Goal: Task Accomplishment & Management: Manage account settings

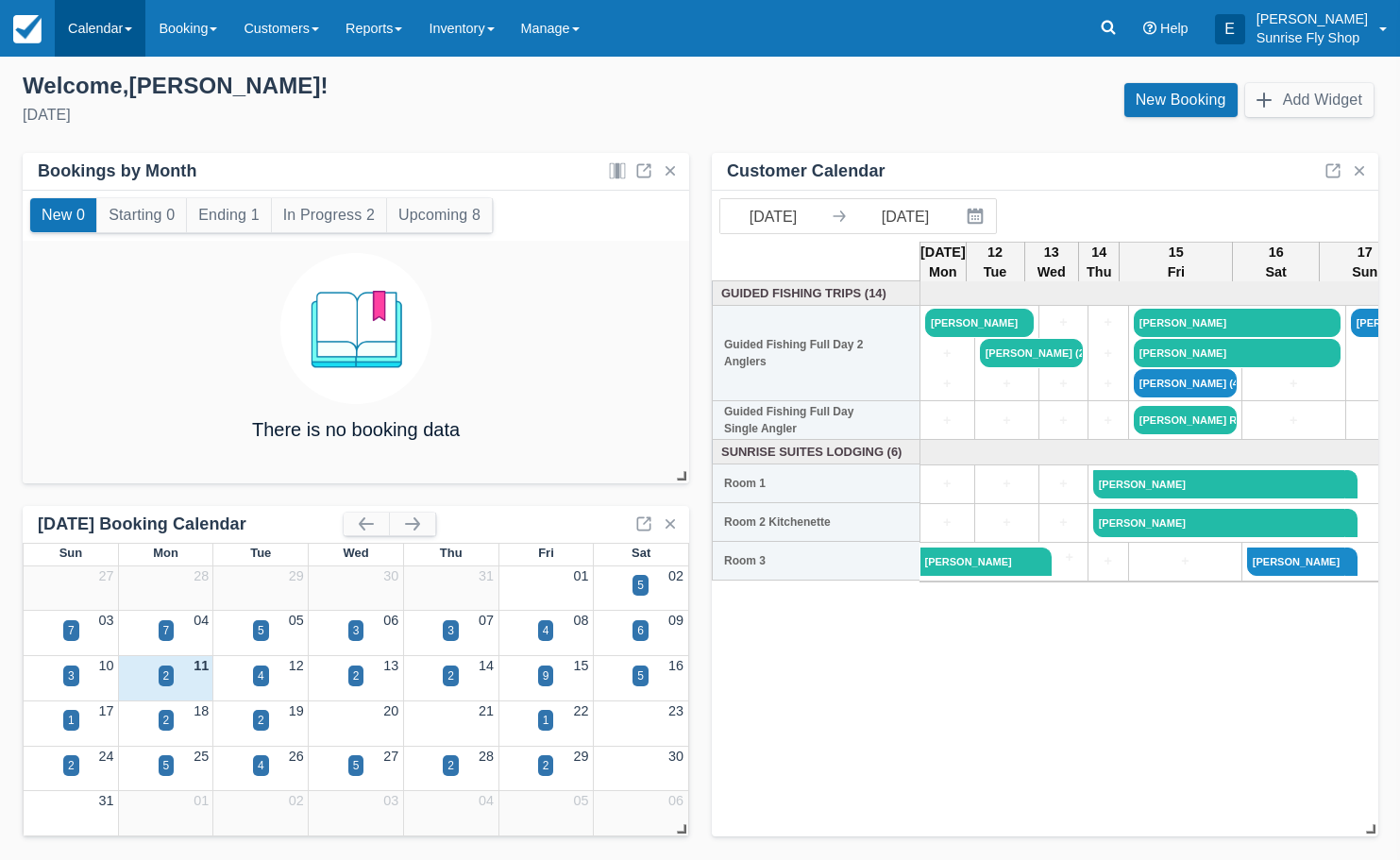
click at [116, 34] on link "Calendar" at bounding box center [100, 28] width 91 height 57
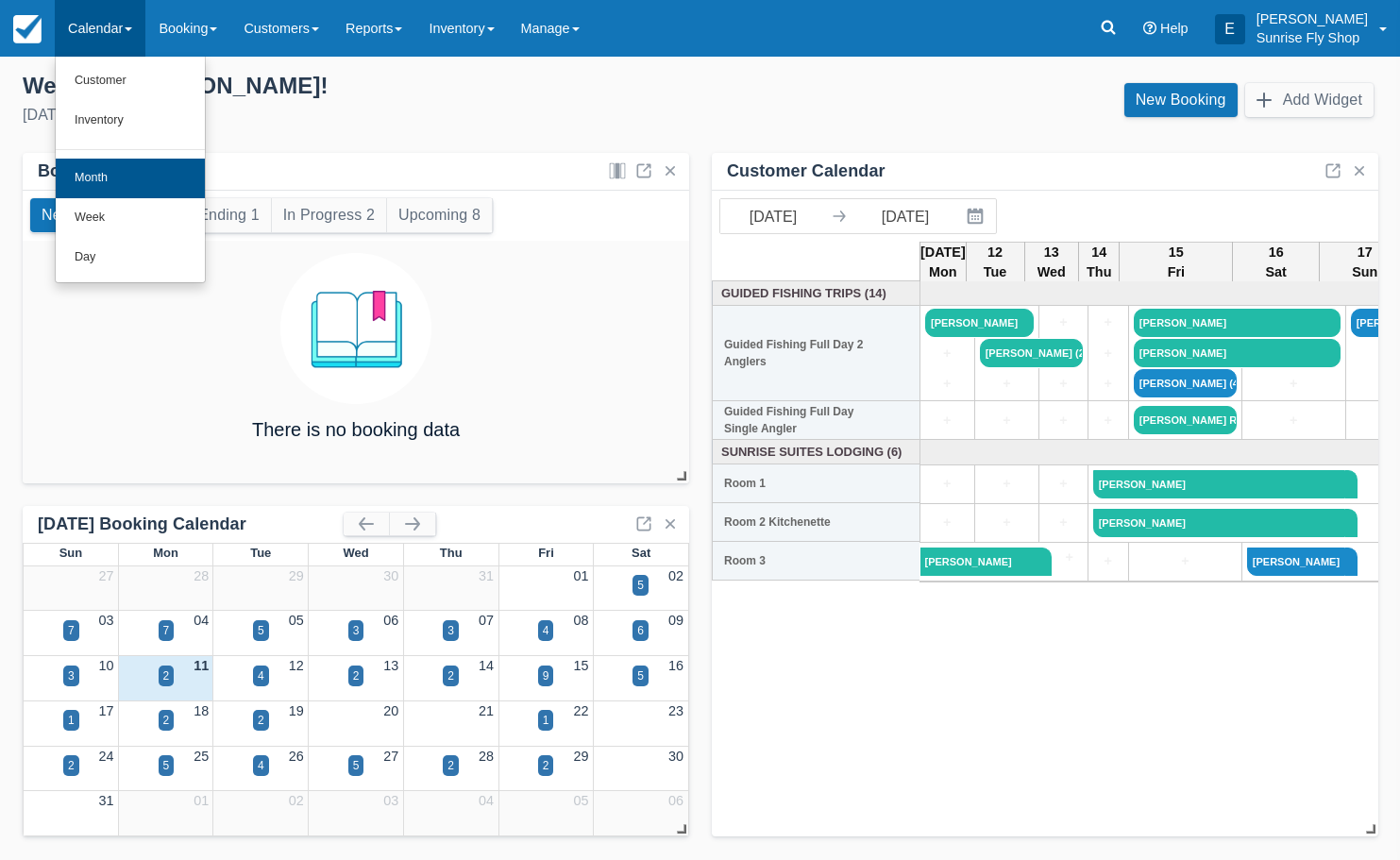
click at [113, 172] on link "Month" at bounding box center [130, 177] width 149 height 39
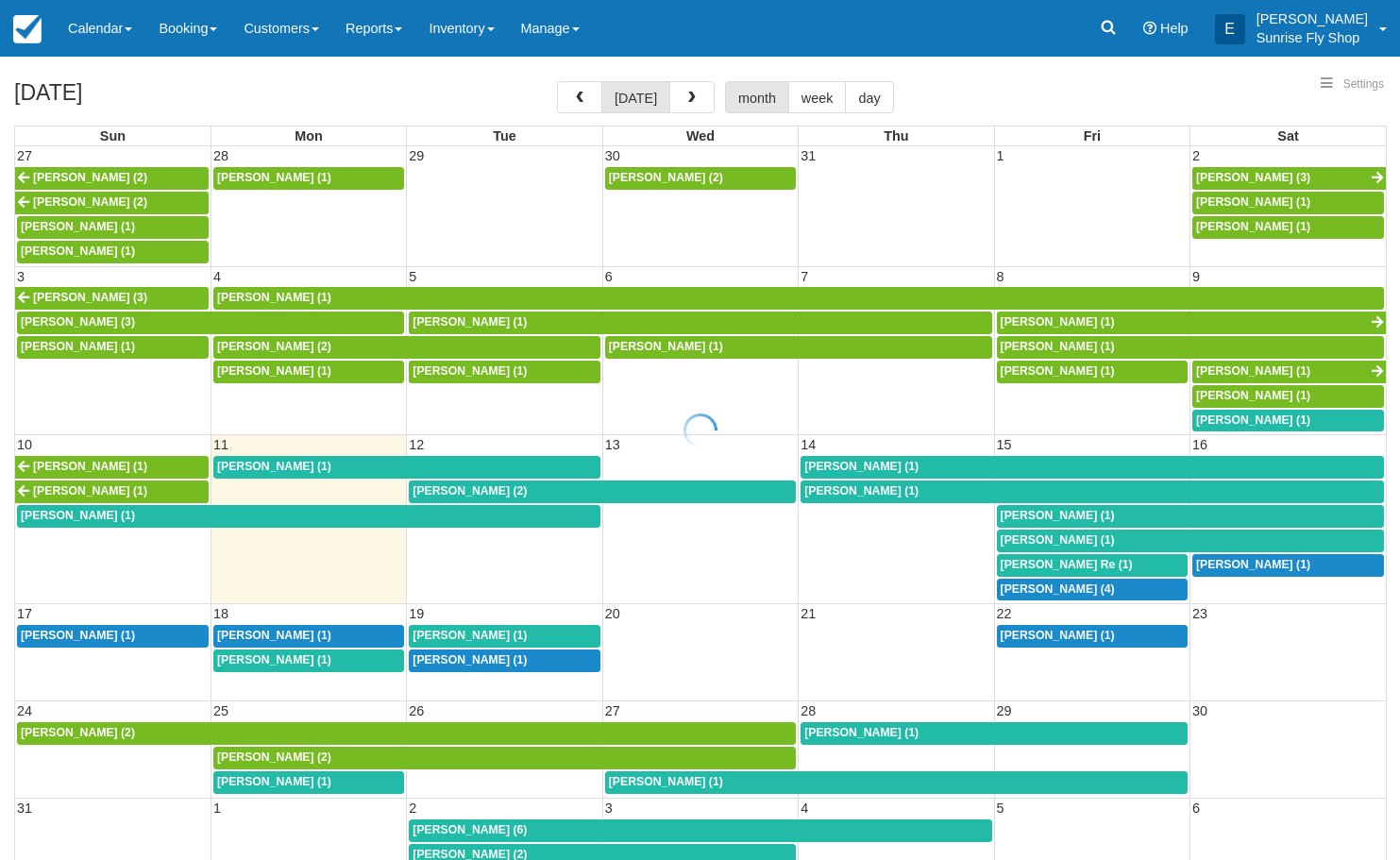
select select
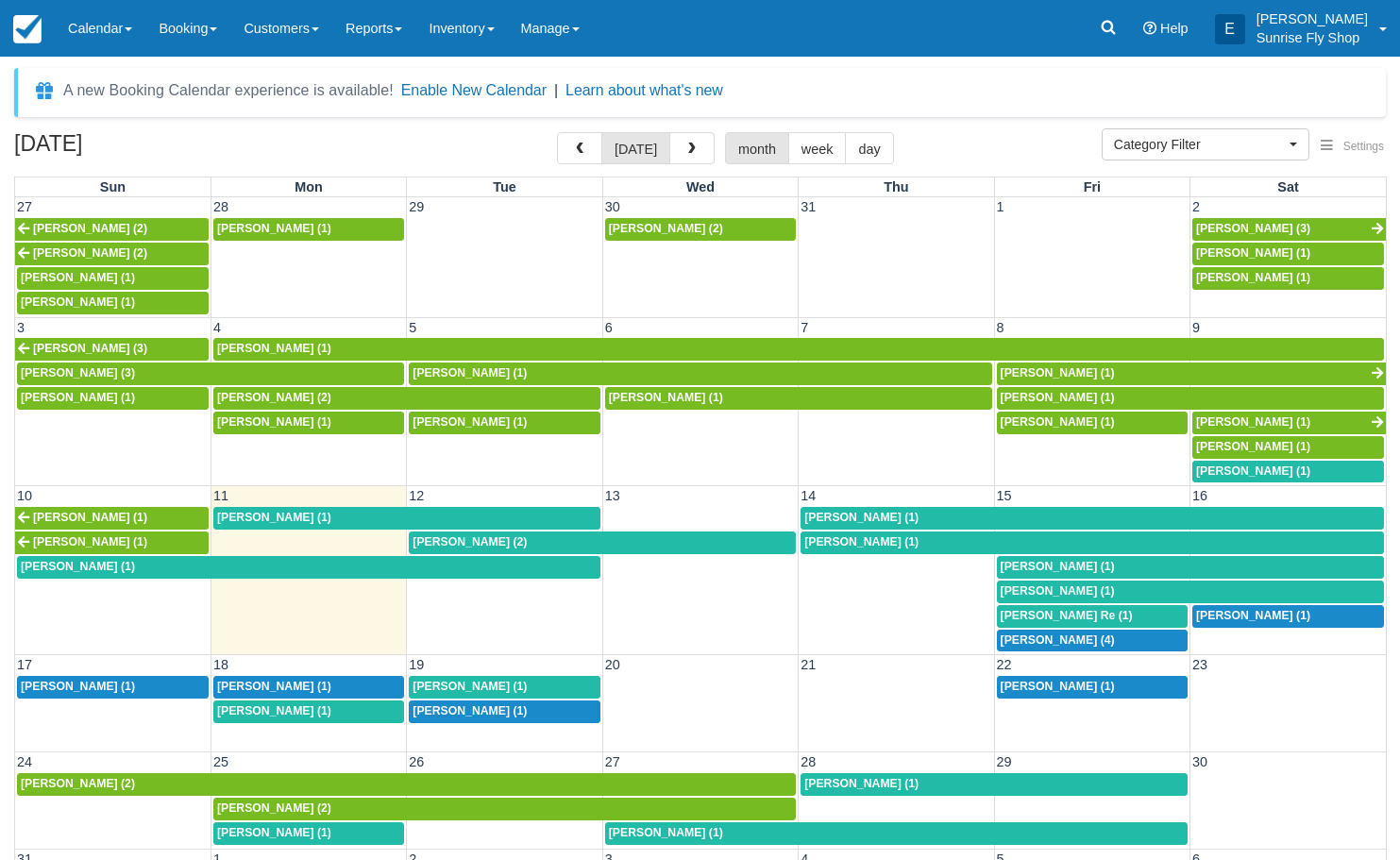
scroll to position [0, 0]
click at [1030, 415] on span "Steve Bowman (1)" at bounding box center [1057, 422] width 114 height 13
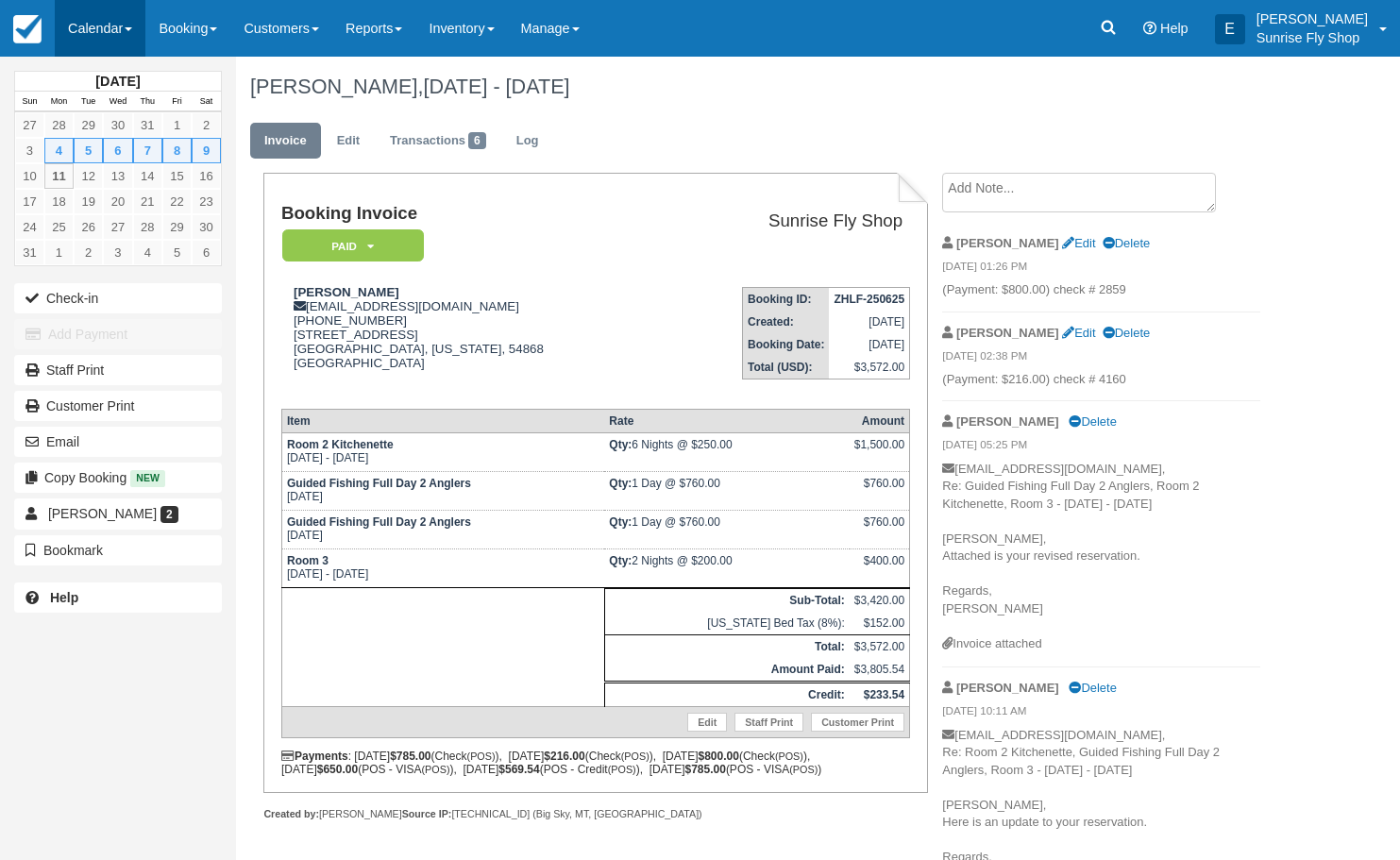
click at [98, 15] on link "Calendar" at bounding box center [100, 28] width 91 height 57
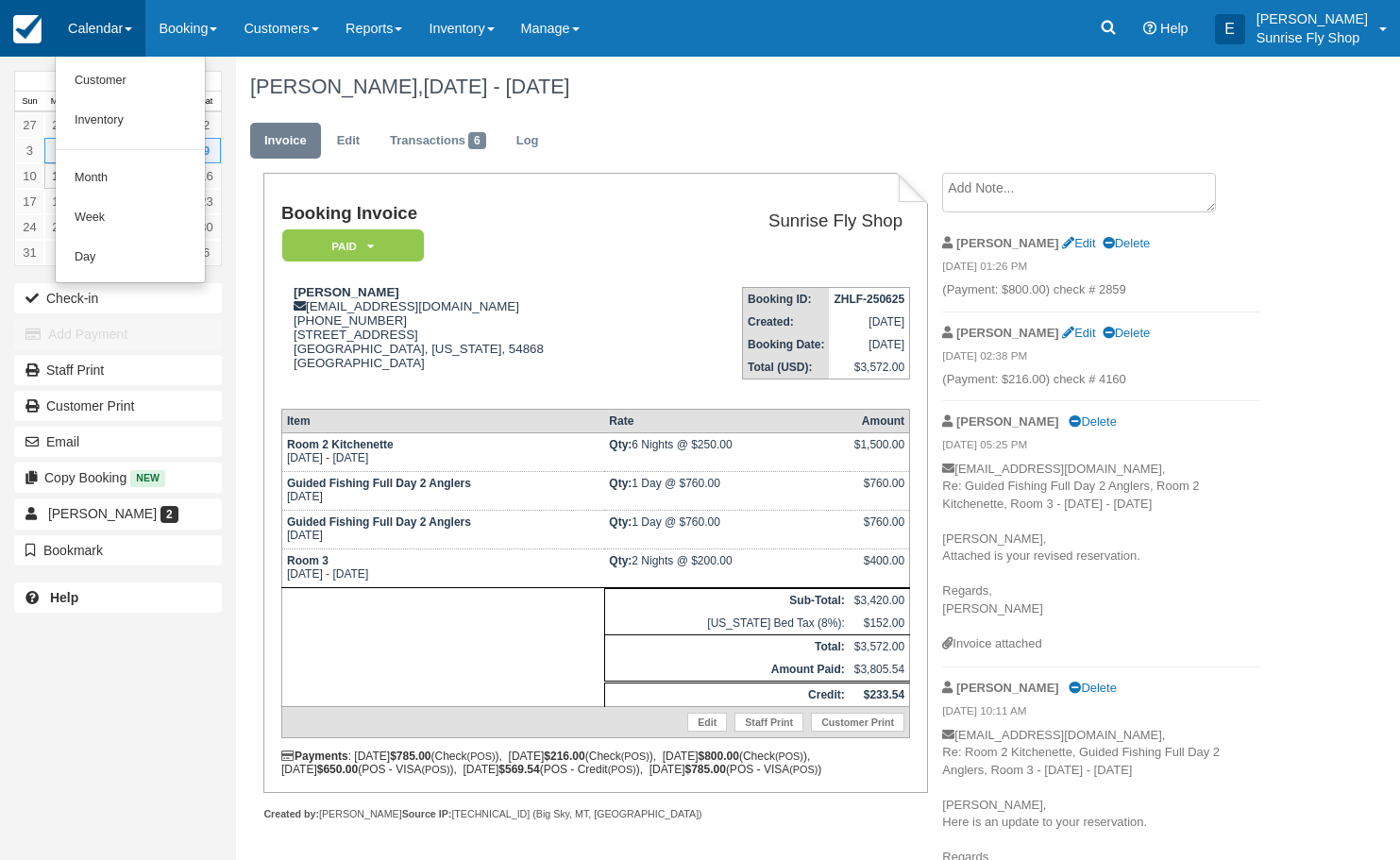
click at [32, 42] on img at bounding box center [28, 30] width 29 height 29
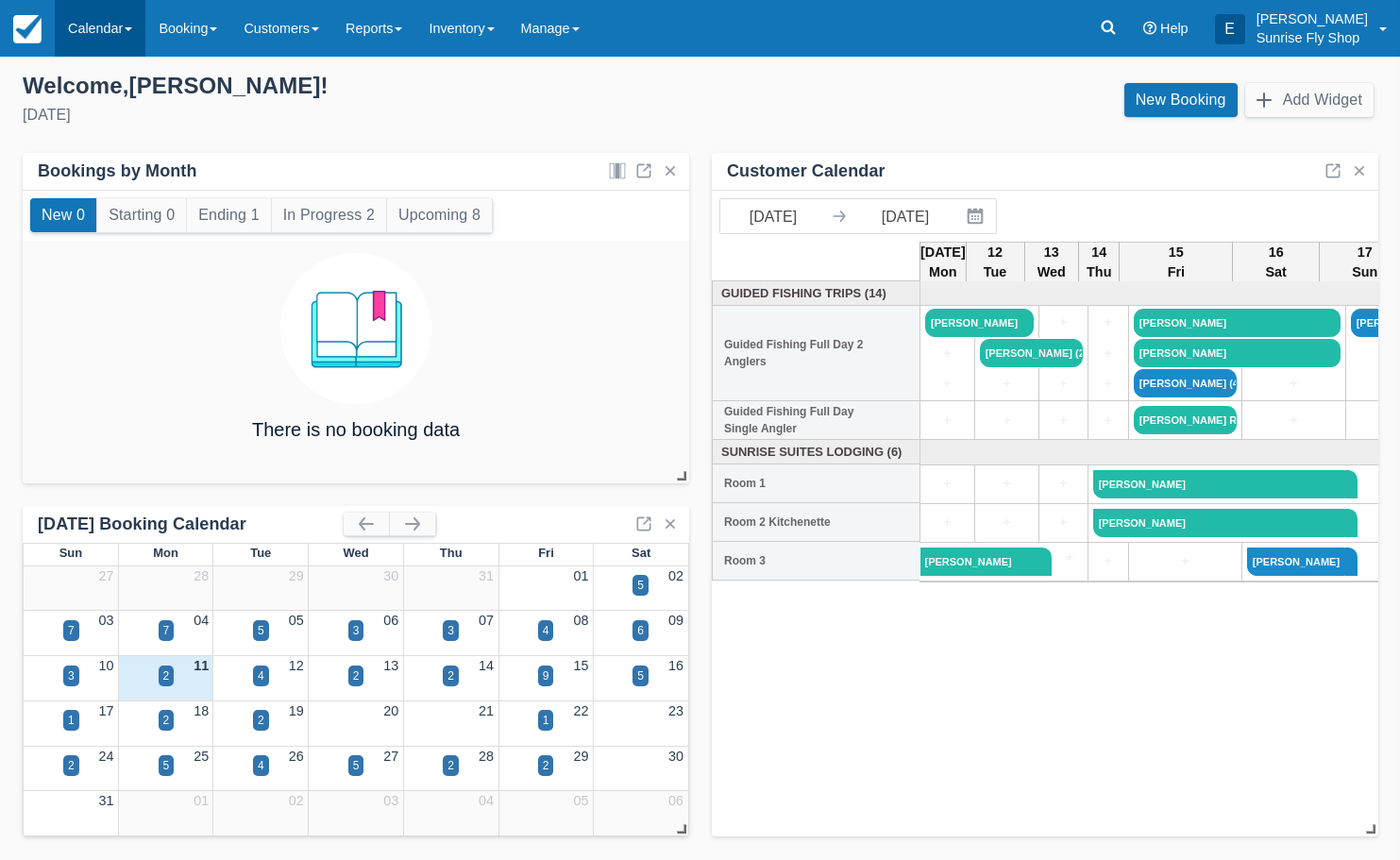
click at [113, 27] on link "Calendar" at bounding box center [100, 28] width 91 height 57
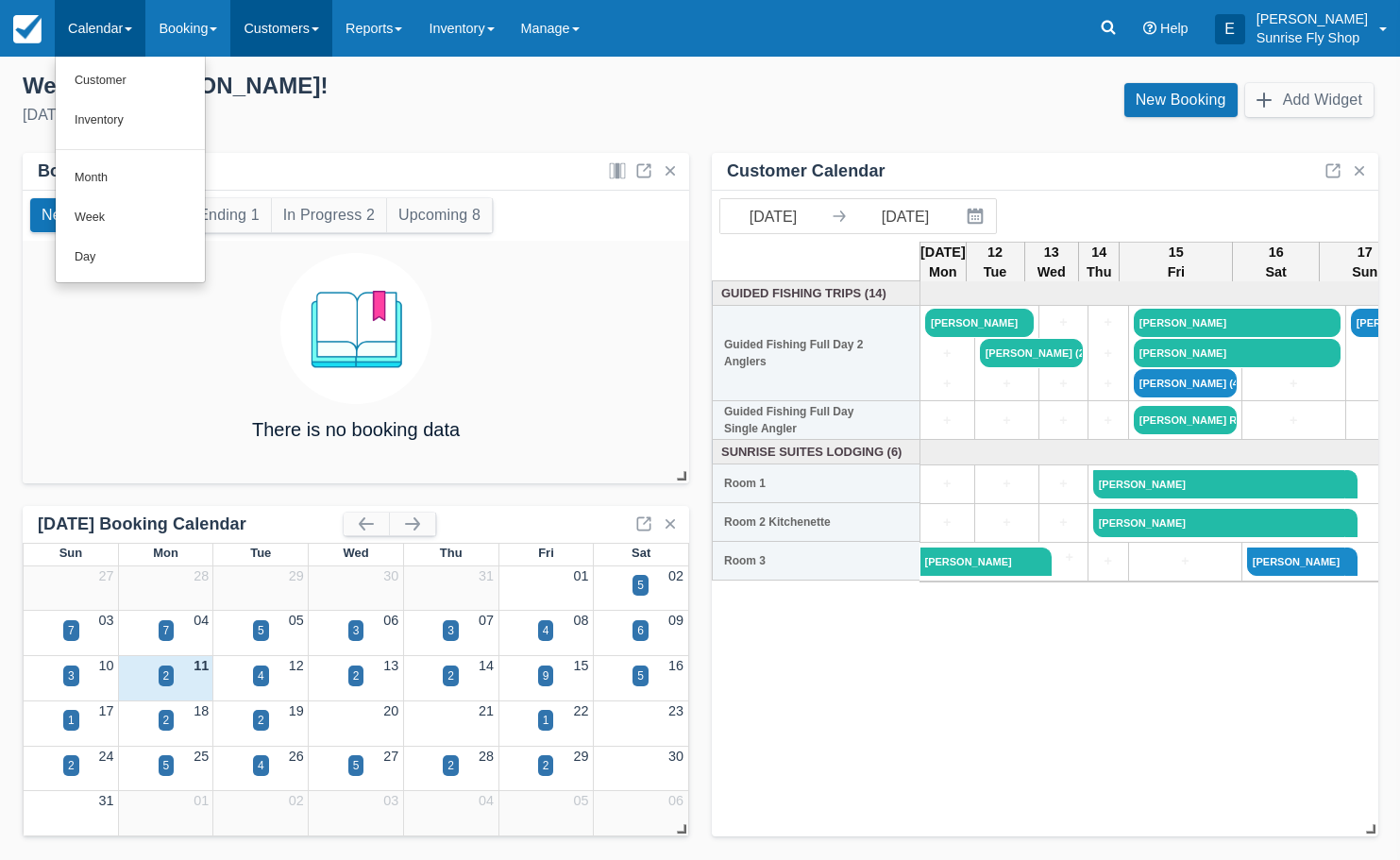
click at [286, 39] on link "Customers" at bounding box center [281, 28] width 102 height 57
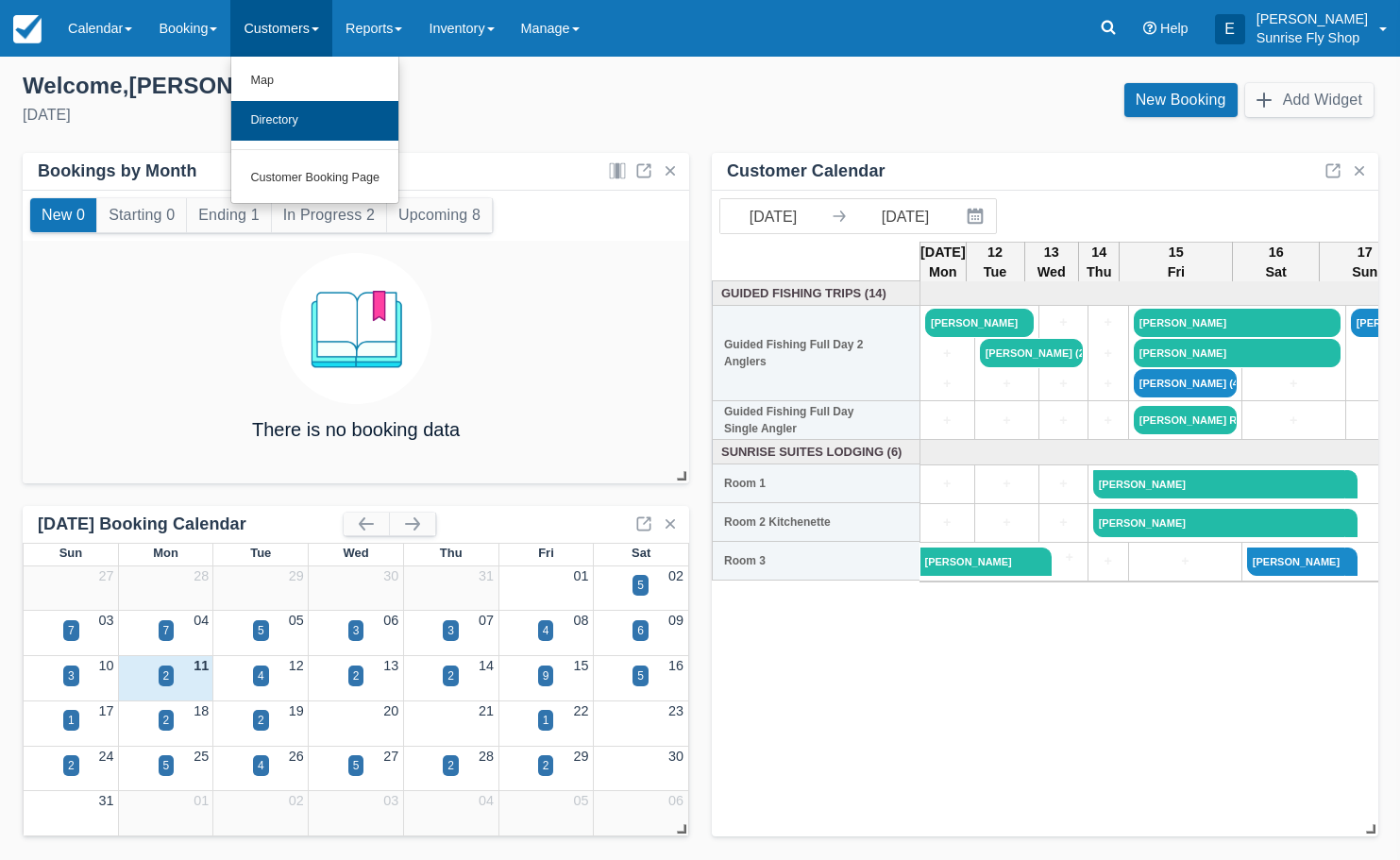
click at [286, 108] on link "Directory" at bounding box center [314, 120] width 167 height 39
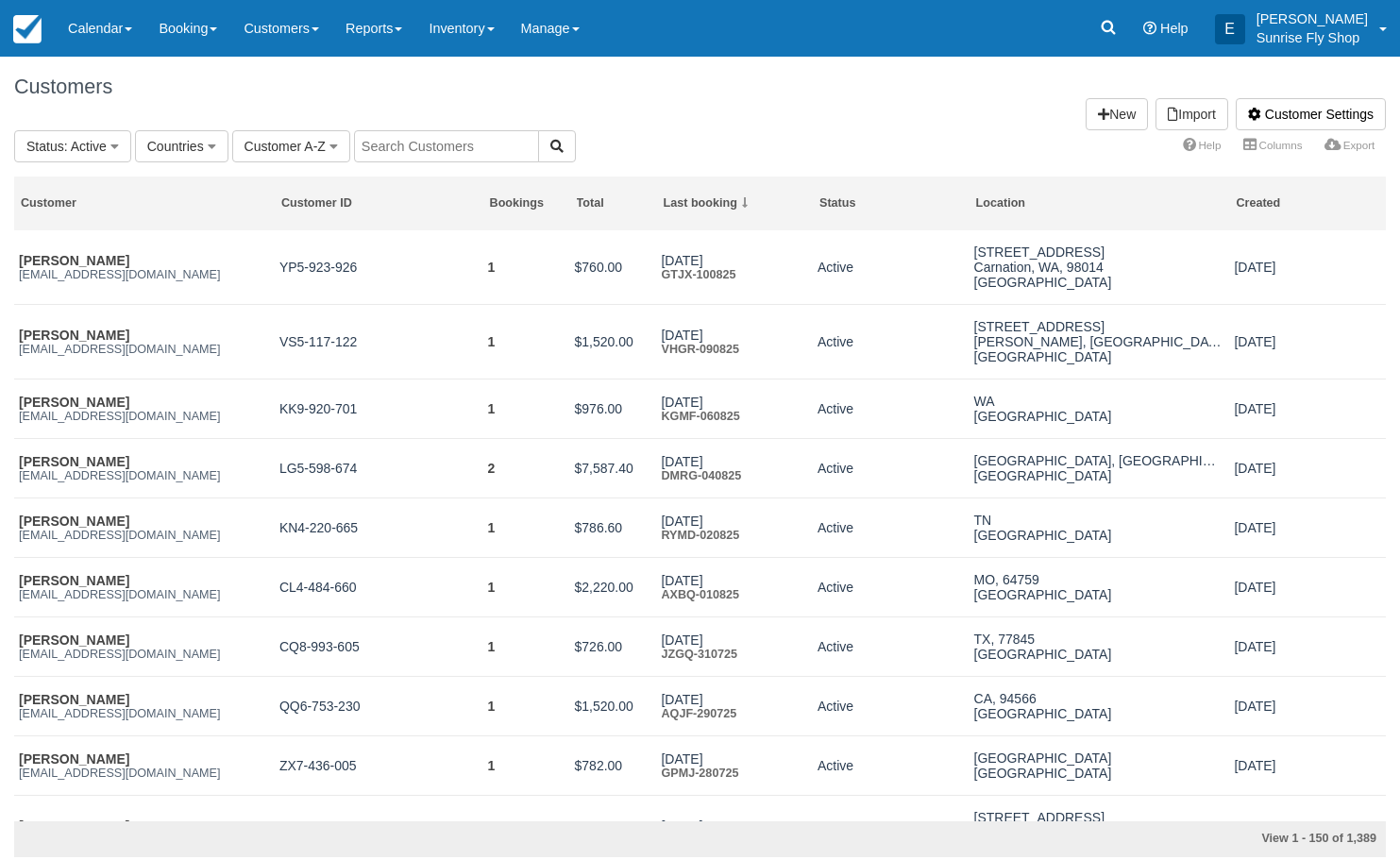
click at [412, 143] on input "text" at bounding box center [446, 146] width 185 height 32
type input "samm"
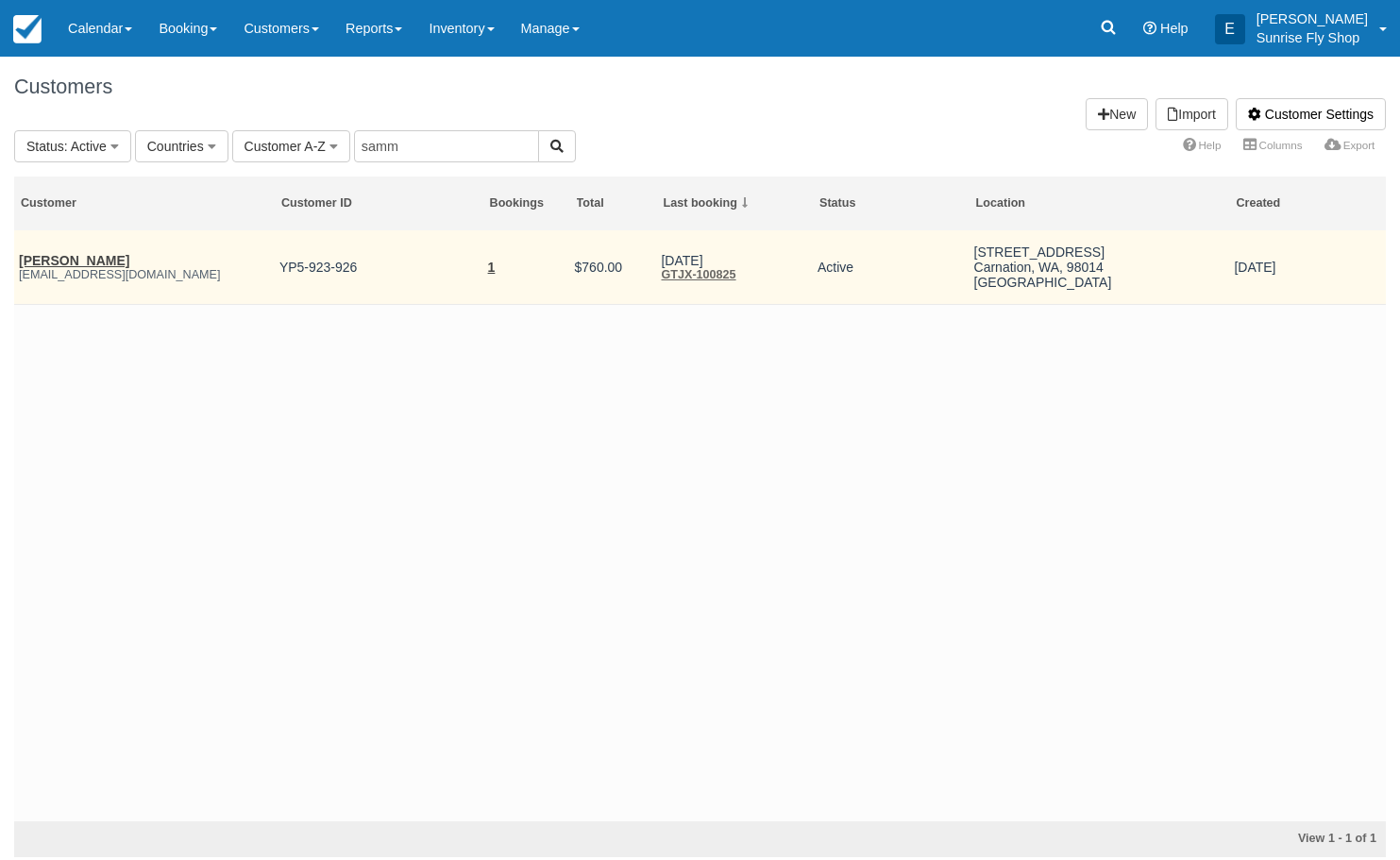
click at [64, 258] on link "Wendy Sammarco" at bounding box center [74, 261] width 110 height 15
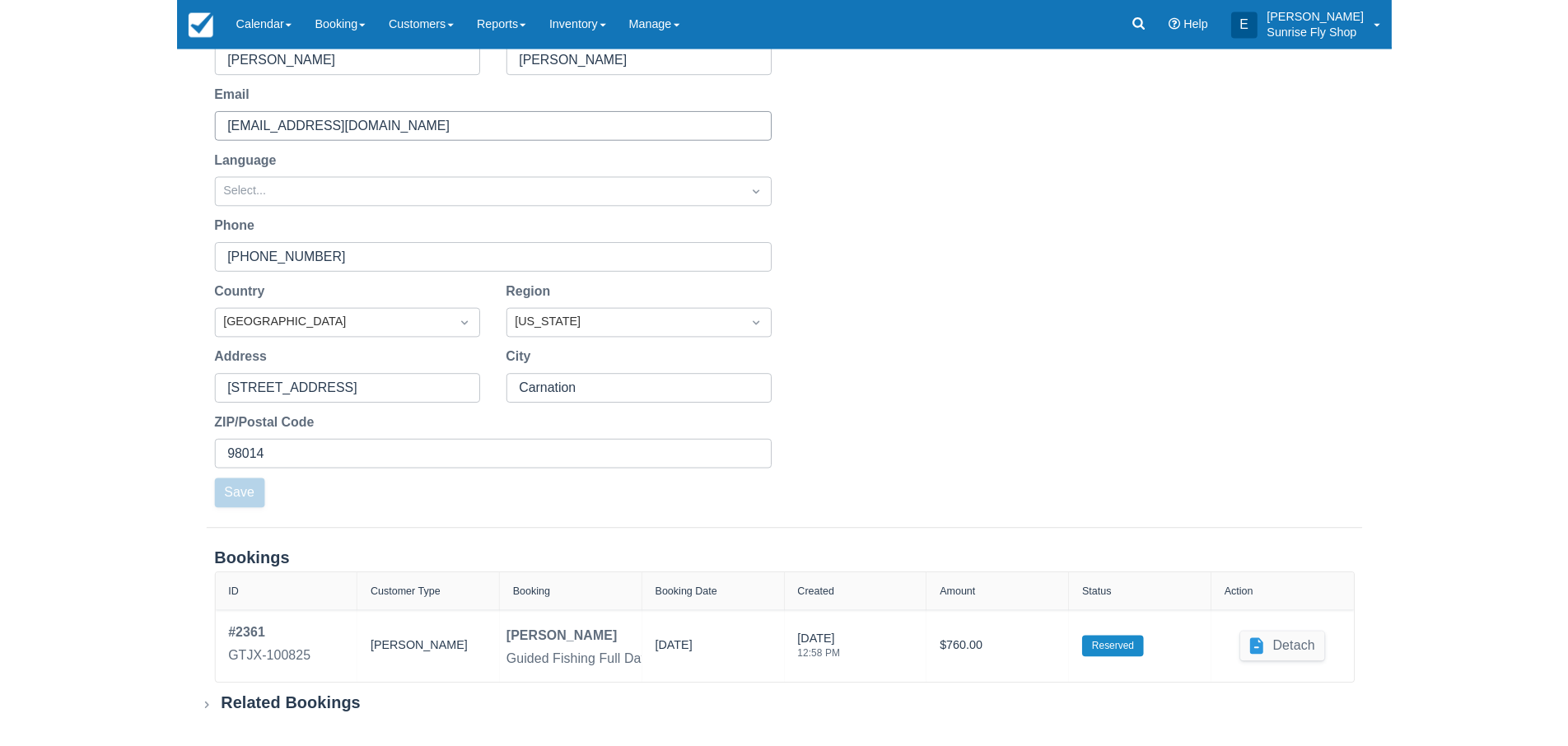
scroll to position [197, 0]
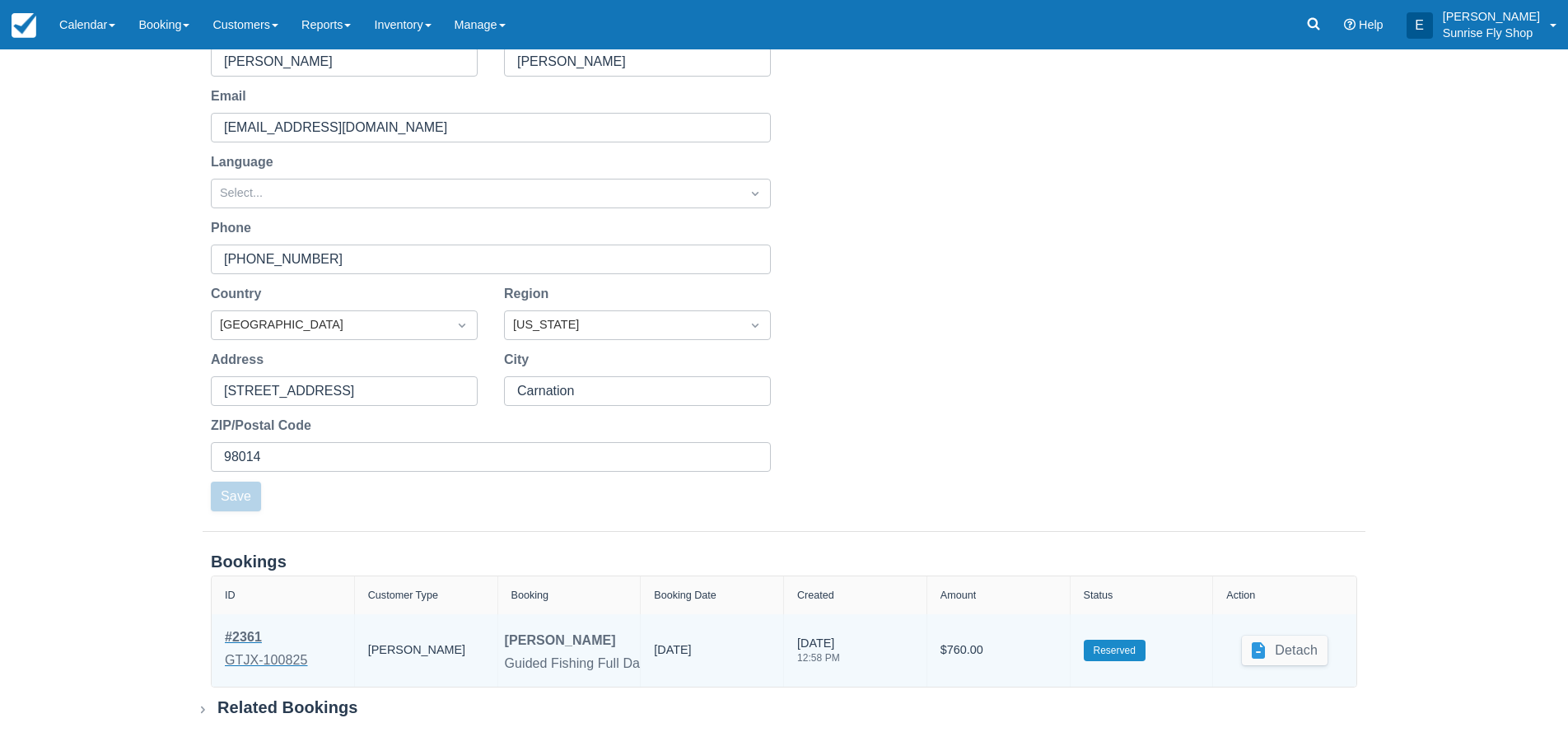
click at [243, 654] on div "GTJX-100825" at bounding box center [266, 661] width 83 height 20
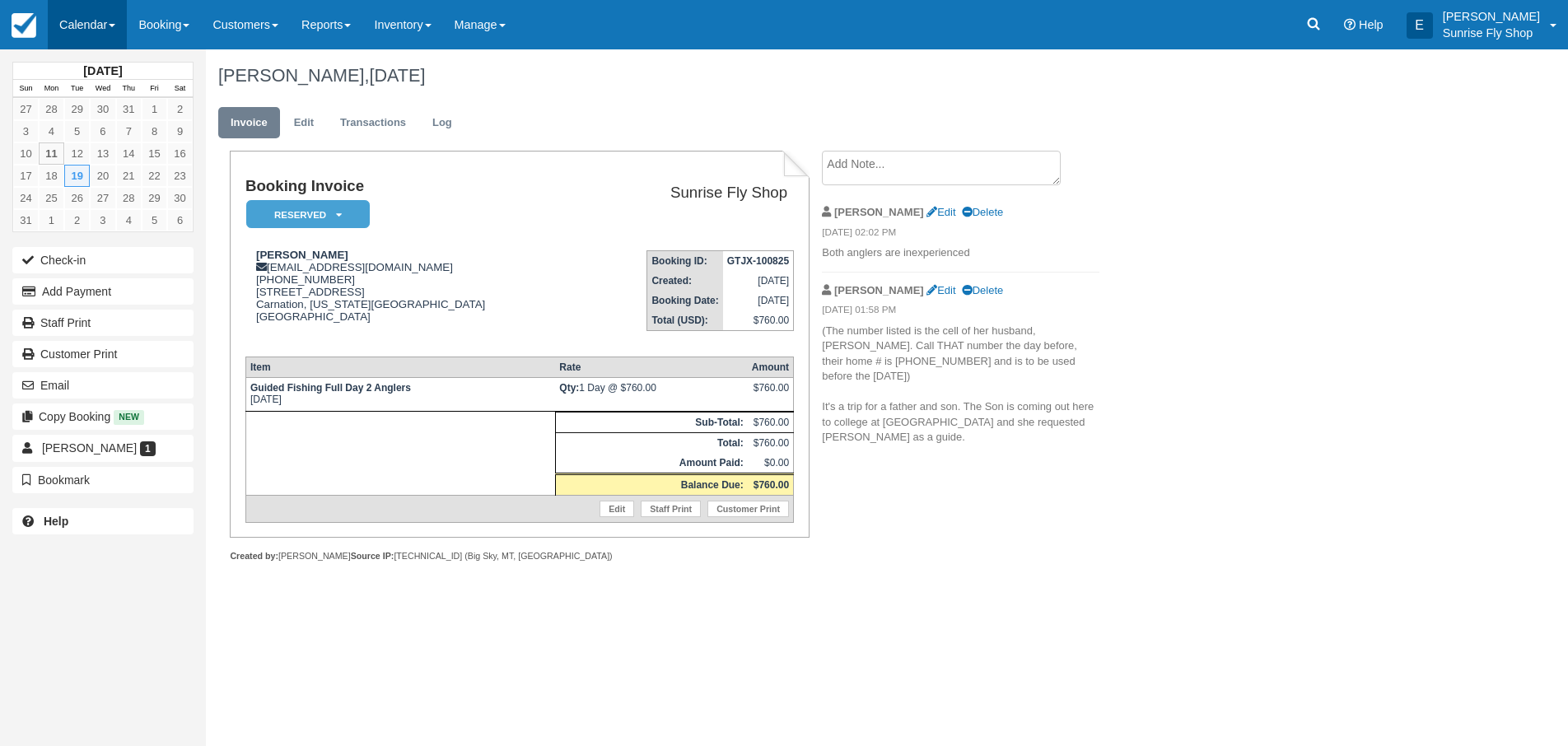
click at [79, 23] on link "Calendar" at bounding box center [87, 24] width 79 height 49
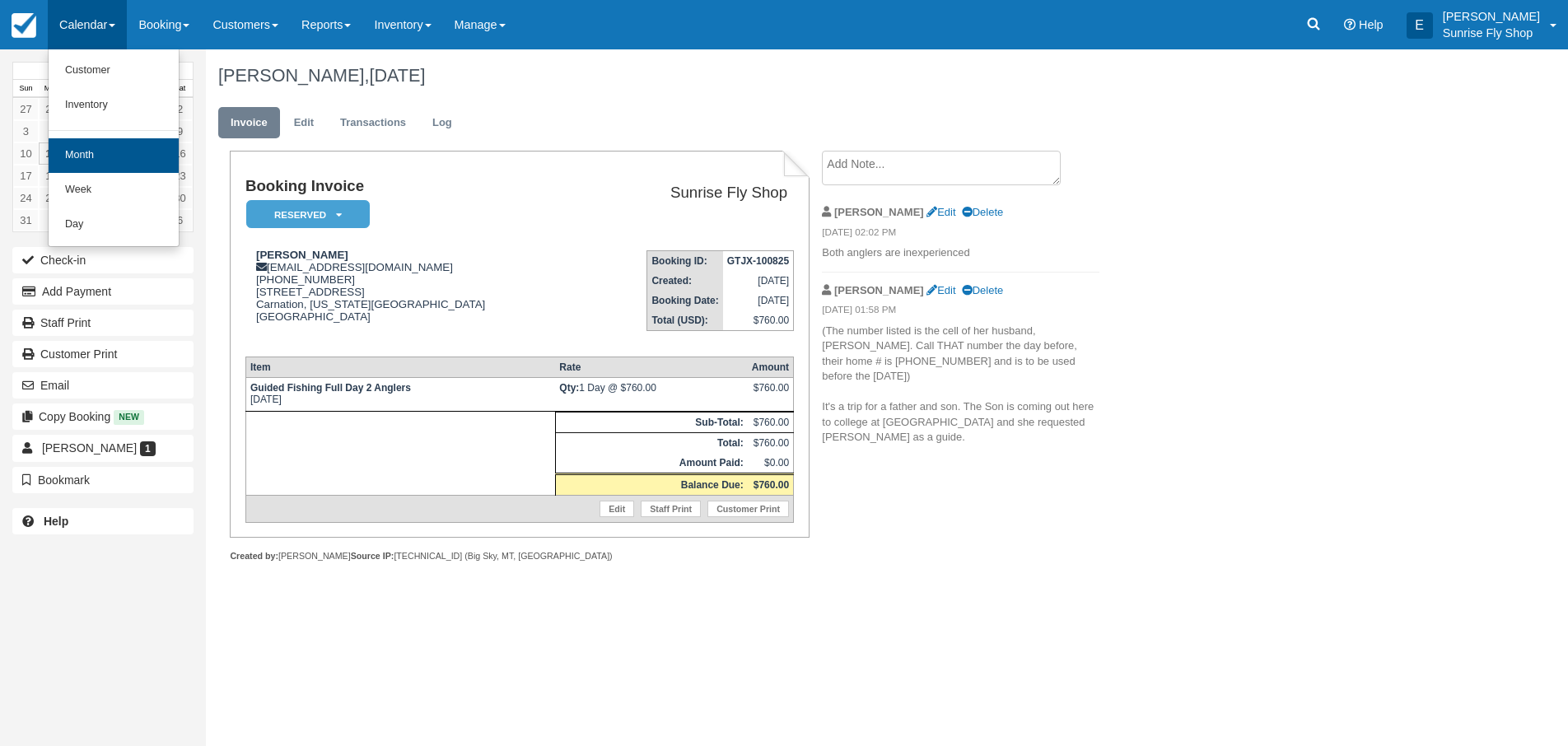
click at [82, 151] on link "Month" at bounding box center [114, 155] width 130 height 34
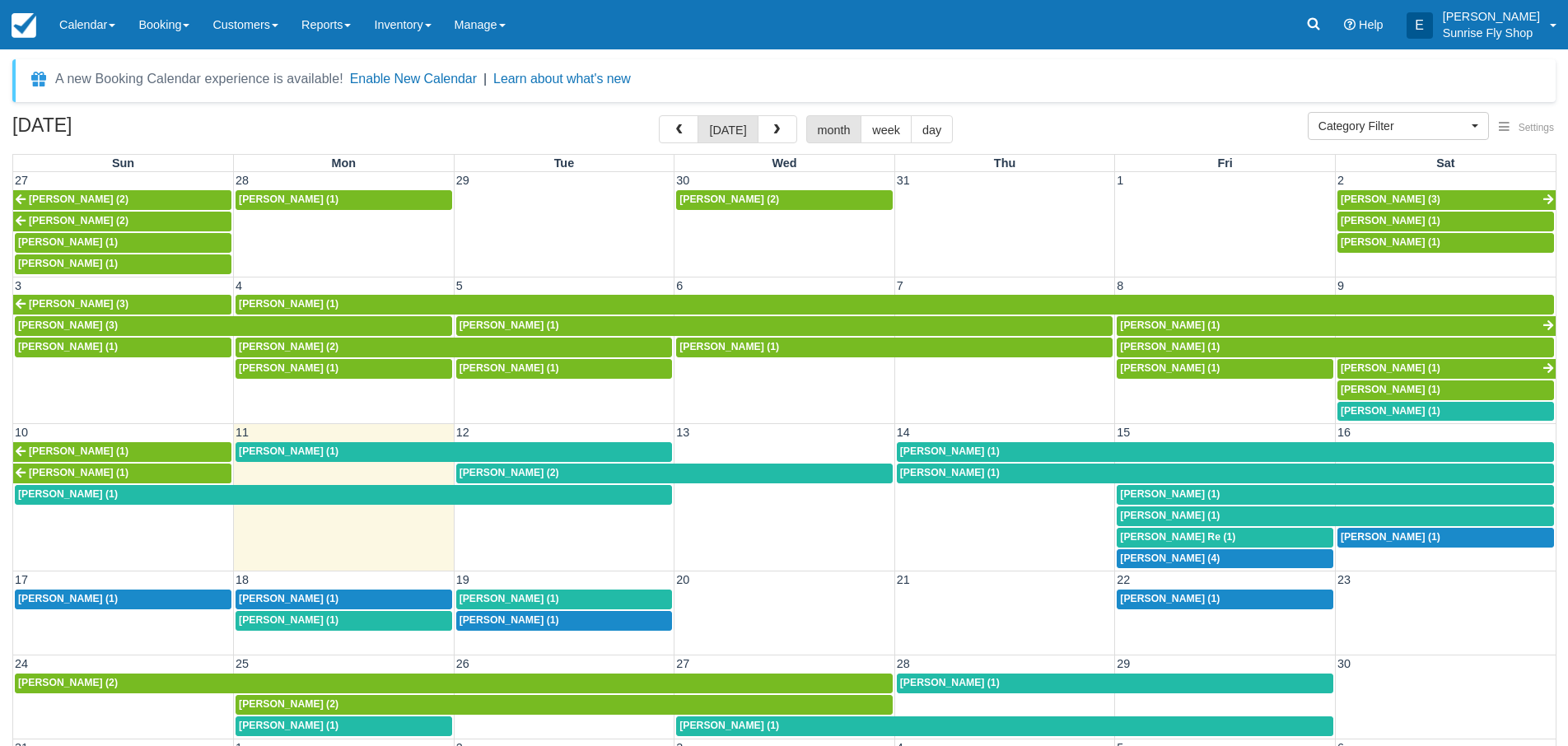
select select
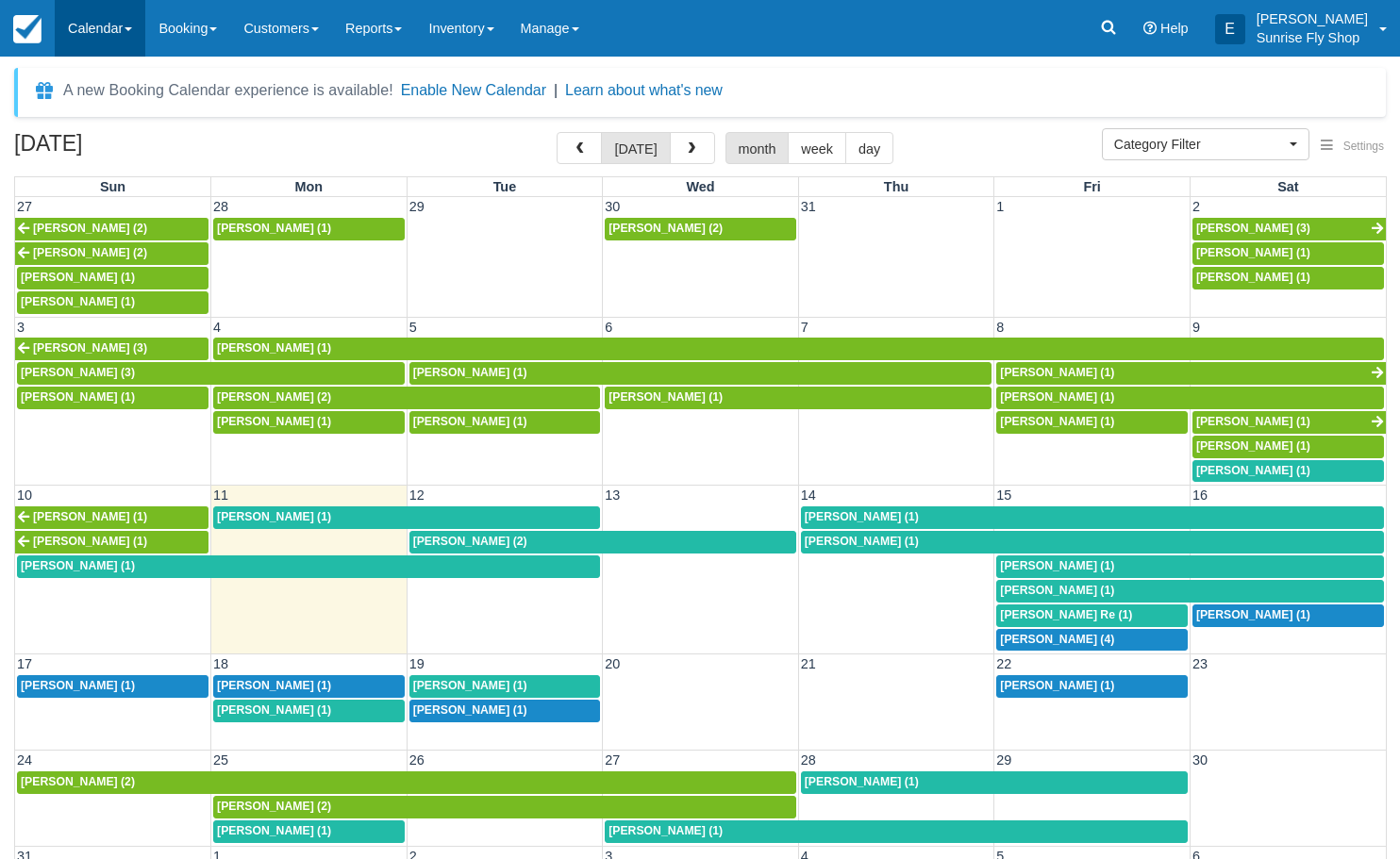
click at [87, 27] on link "Calendar" at bounding box center [100, 28] width 91 height 57
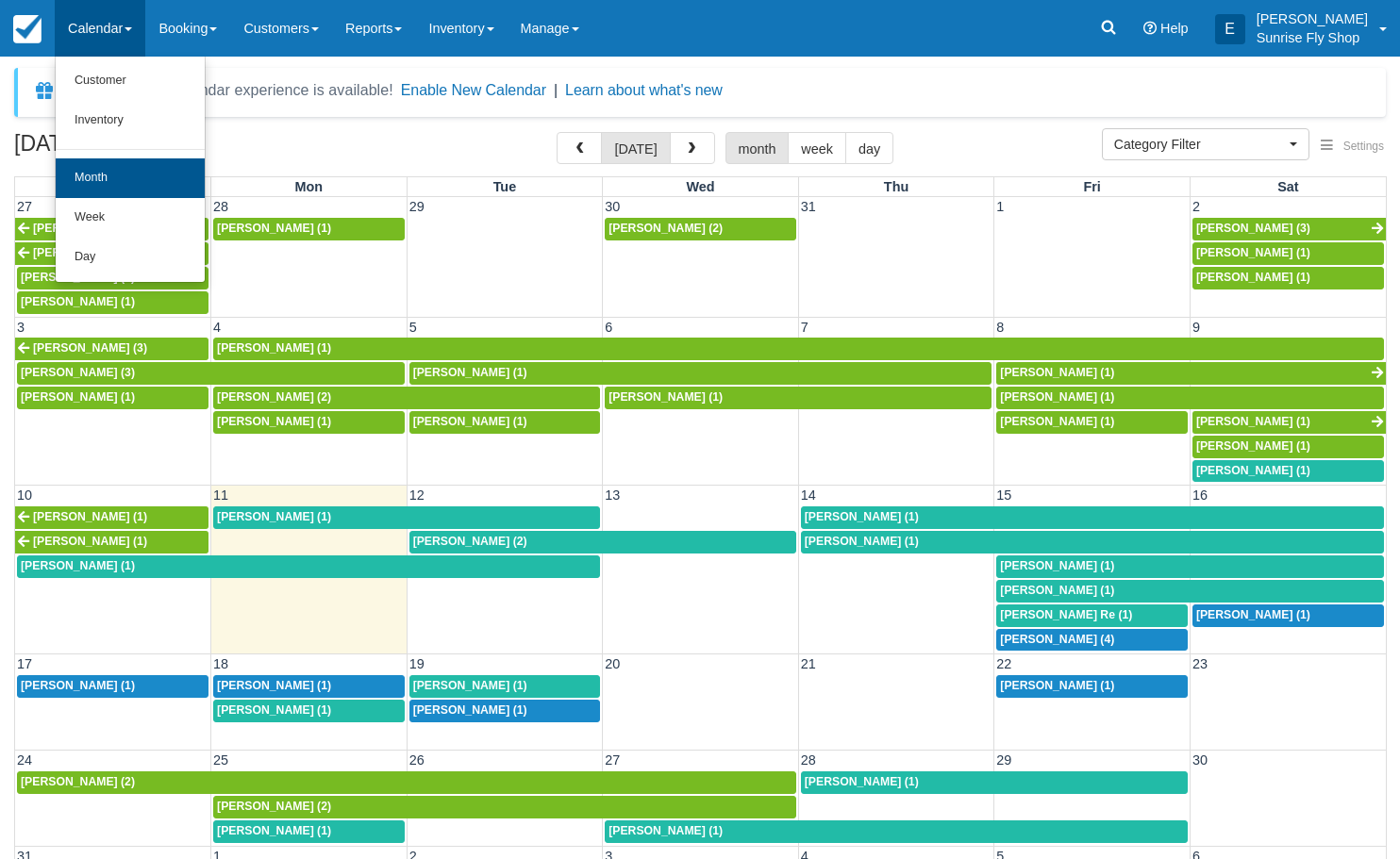
click at [110, 180] on link "Month" at bounding box center [130, 177] width 149 height 39
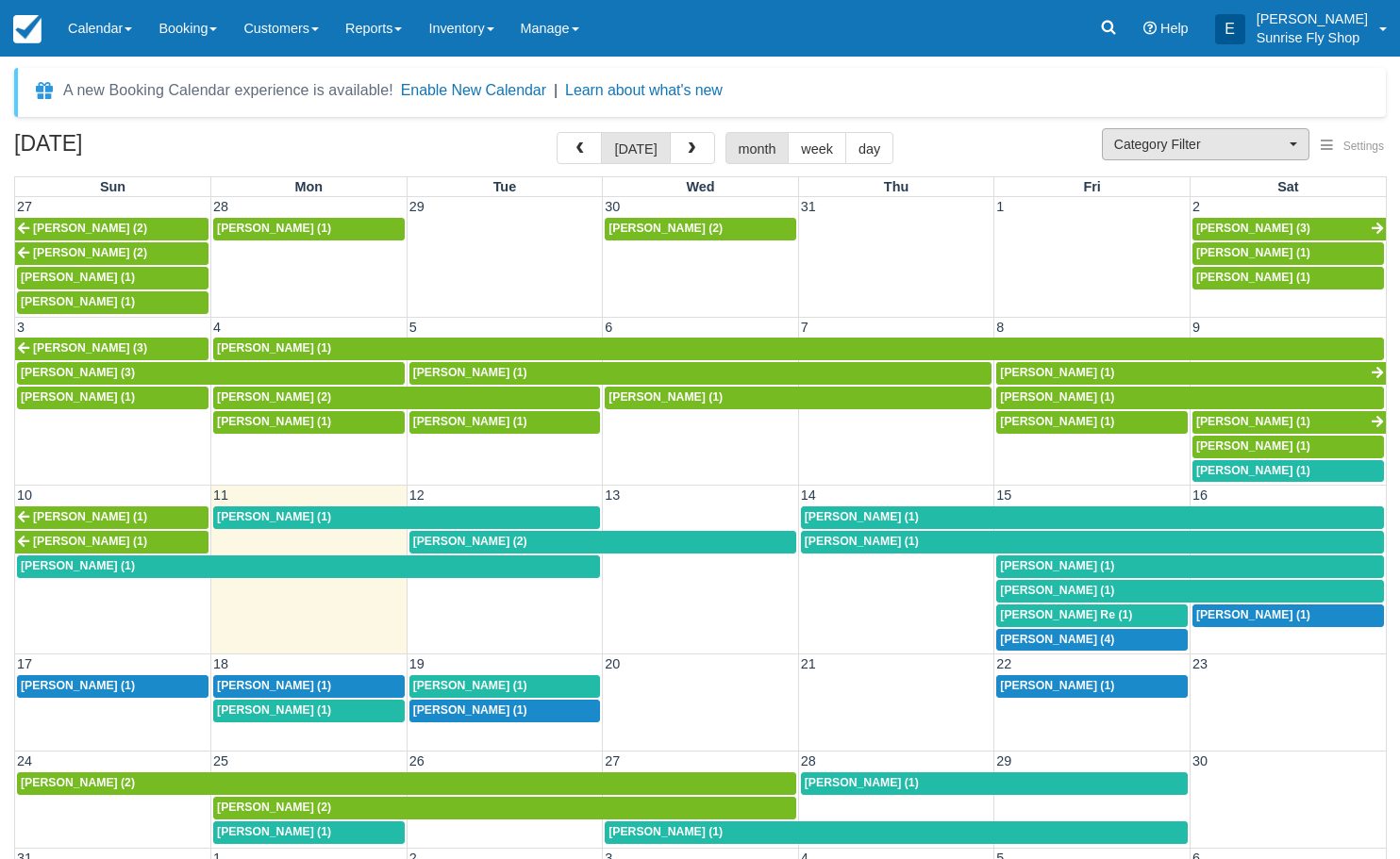
click at [1181, 145] on span "Category Filter" at bounding box center [1199, 145] width 170 height 19
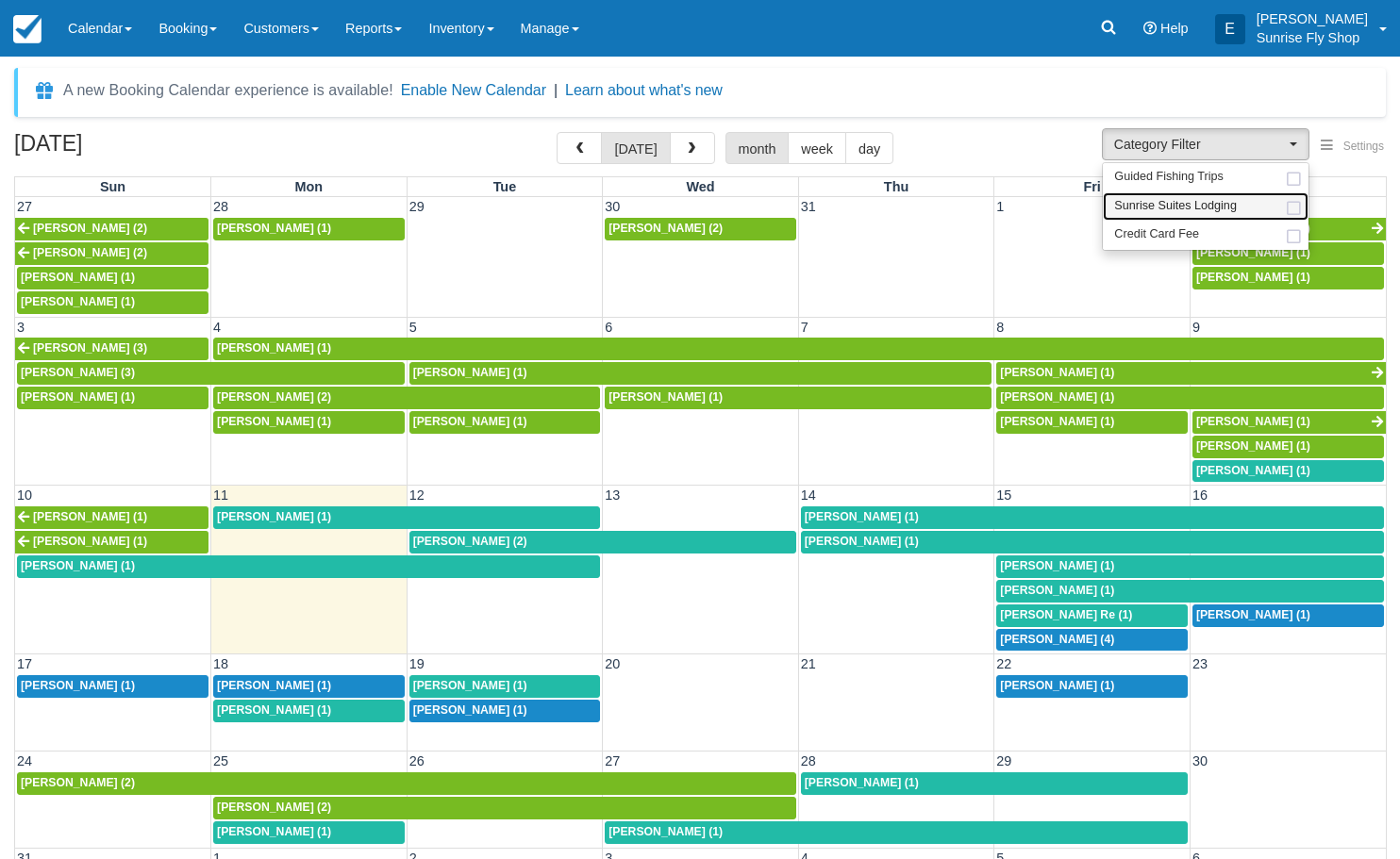
click at [1200, 204] on span "Sunrise Suites Lodging" at bounding box center [1175, 207] width 123 height 17
select select "1"
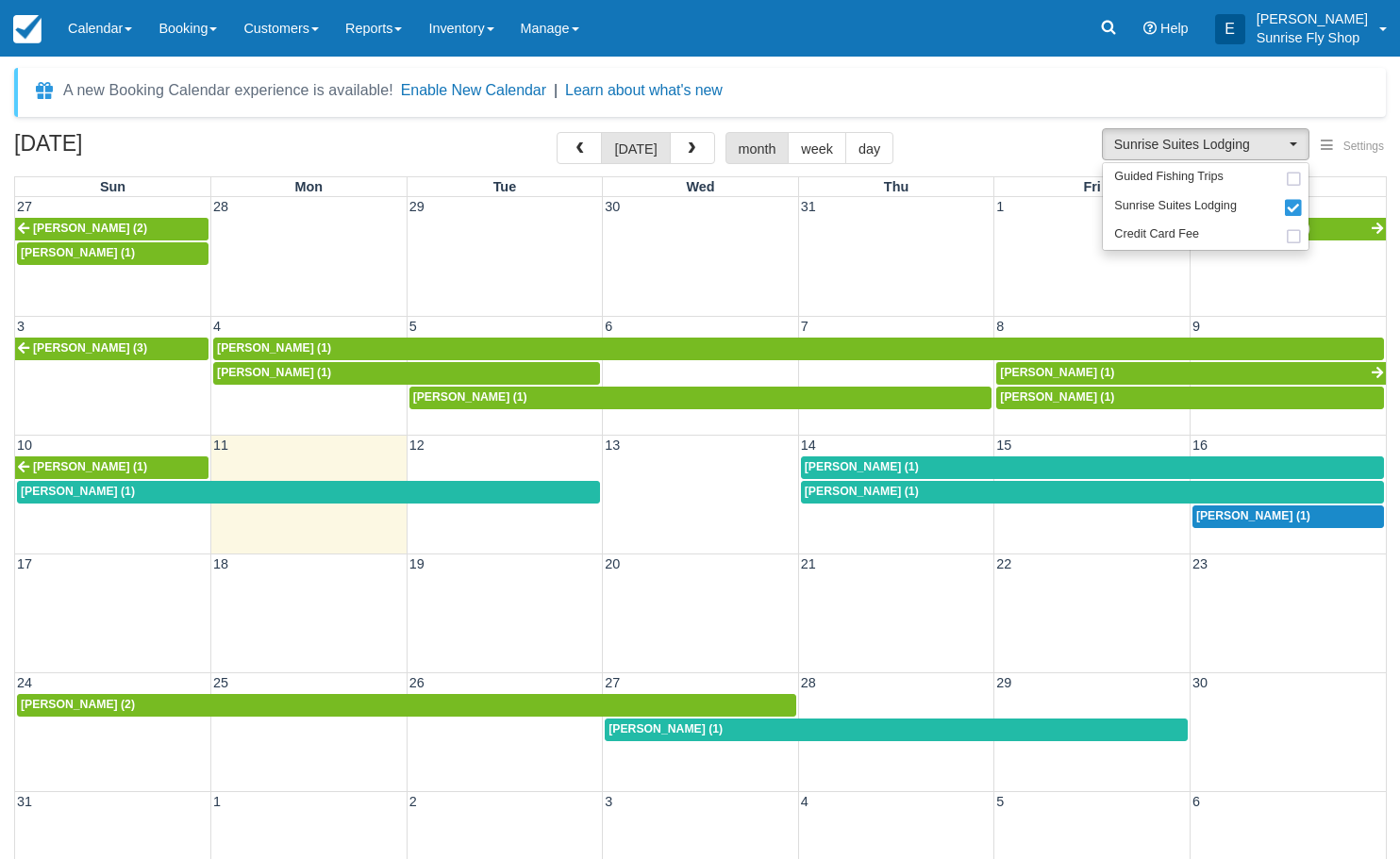
click at [1050, 400] on span "[PERSON_NAME] (1)" at bounding box center [1056, 397] width 114 height 13
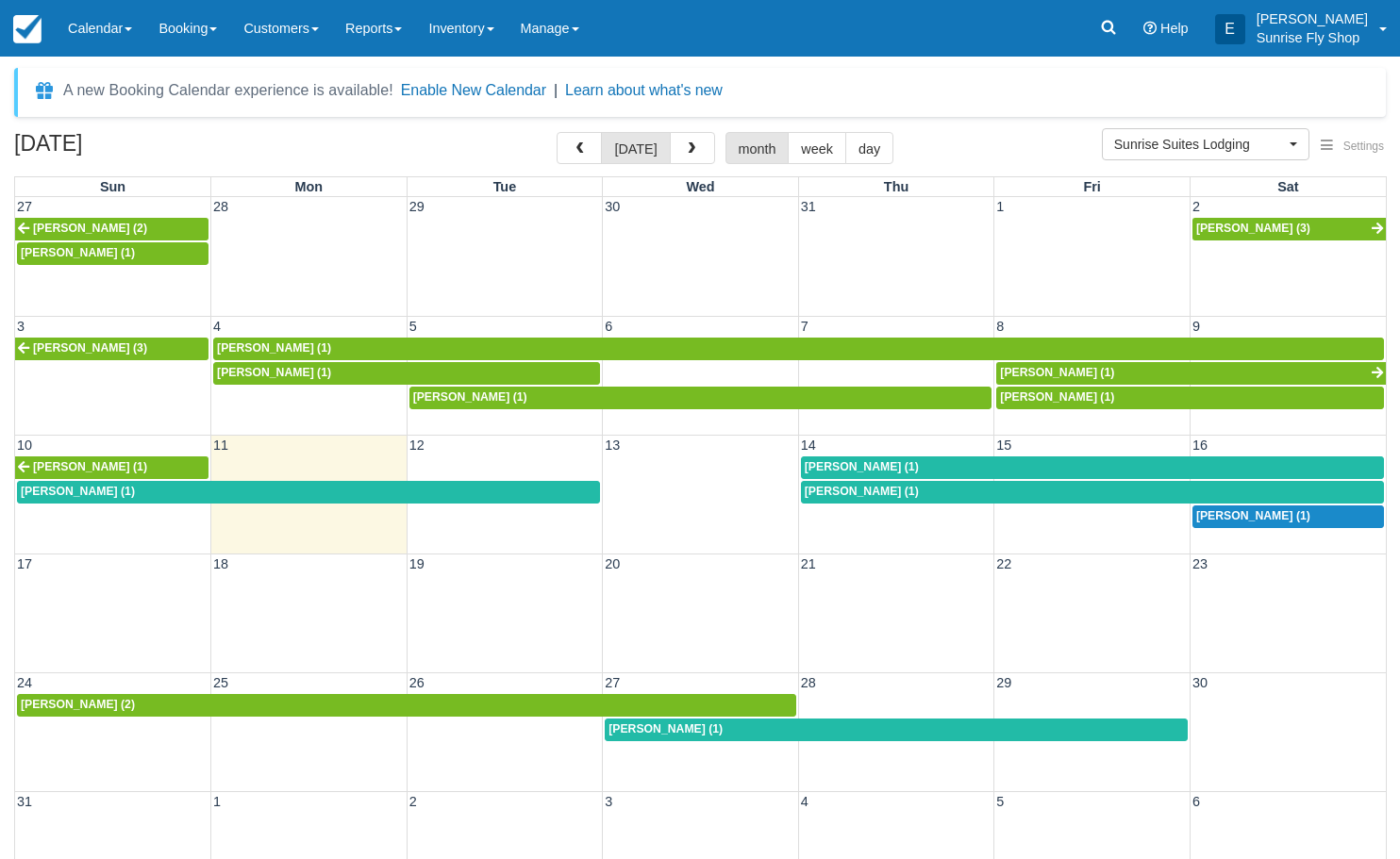
click at [268, 490] on div "[PERSON_NAME] (1)" at bounding box center [308, 492] width 576 height 15
click at [1211, 515] on span "[PERSON_NAME] (1)" at bounding box center [1253, 516] width 114 height 13
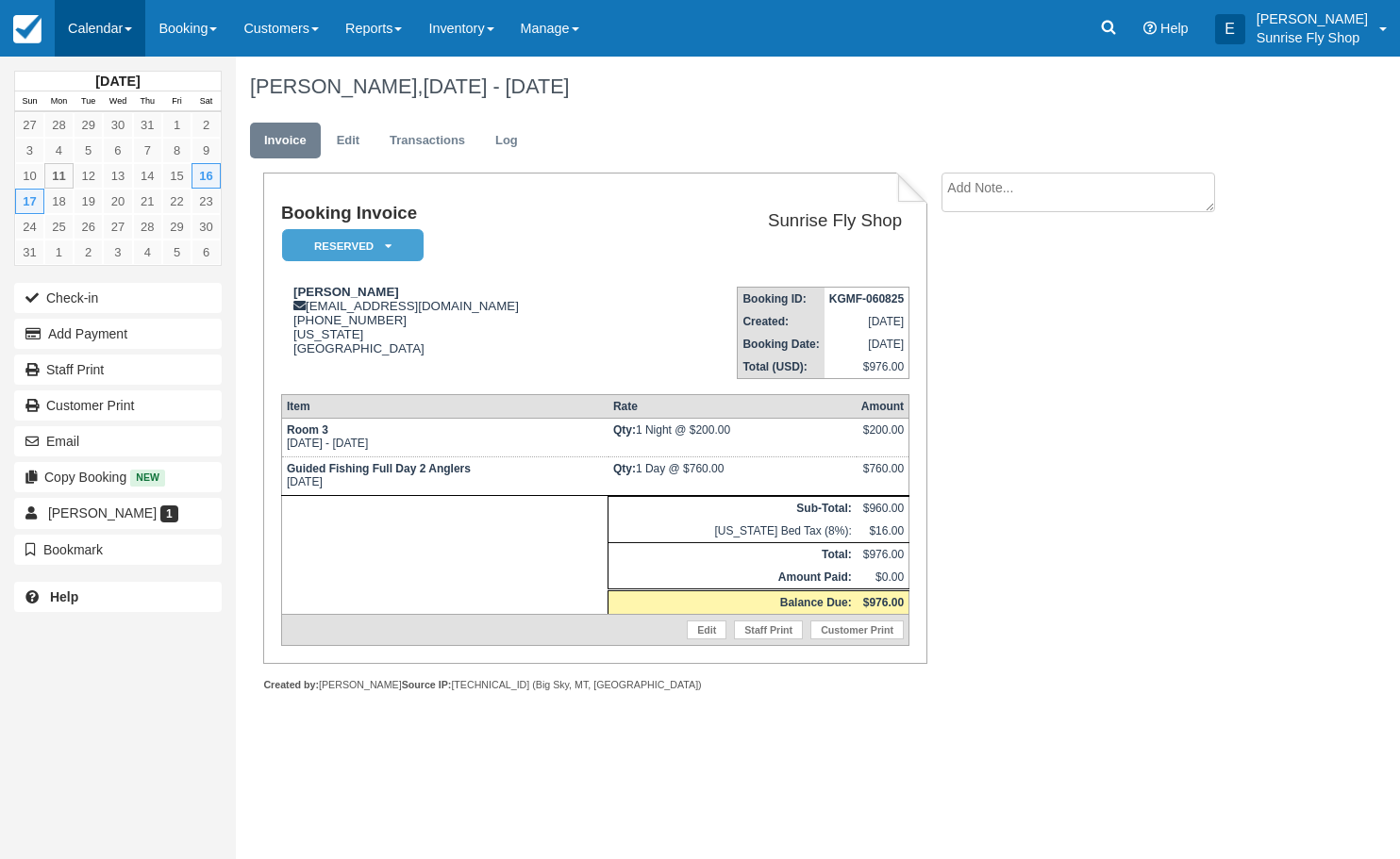
click at [102, 34] on link "Calendar" at bounding box center [100, 28] width 91 height 57
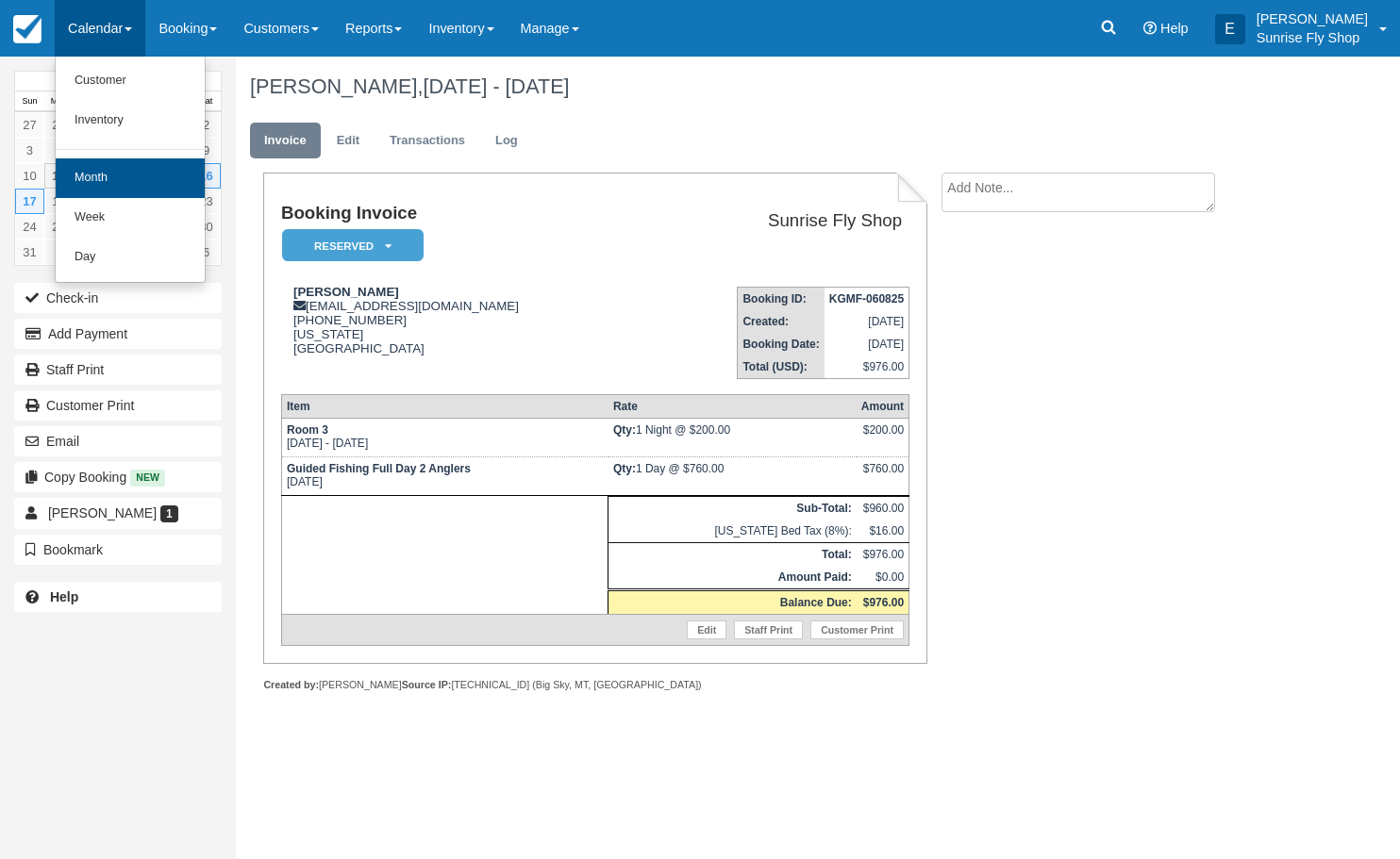
click at [112, 174] on link "Month" at bounding box center [130, 177] width 149 height 39
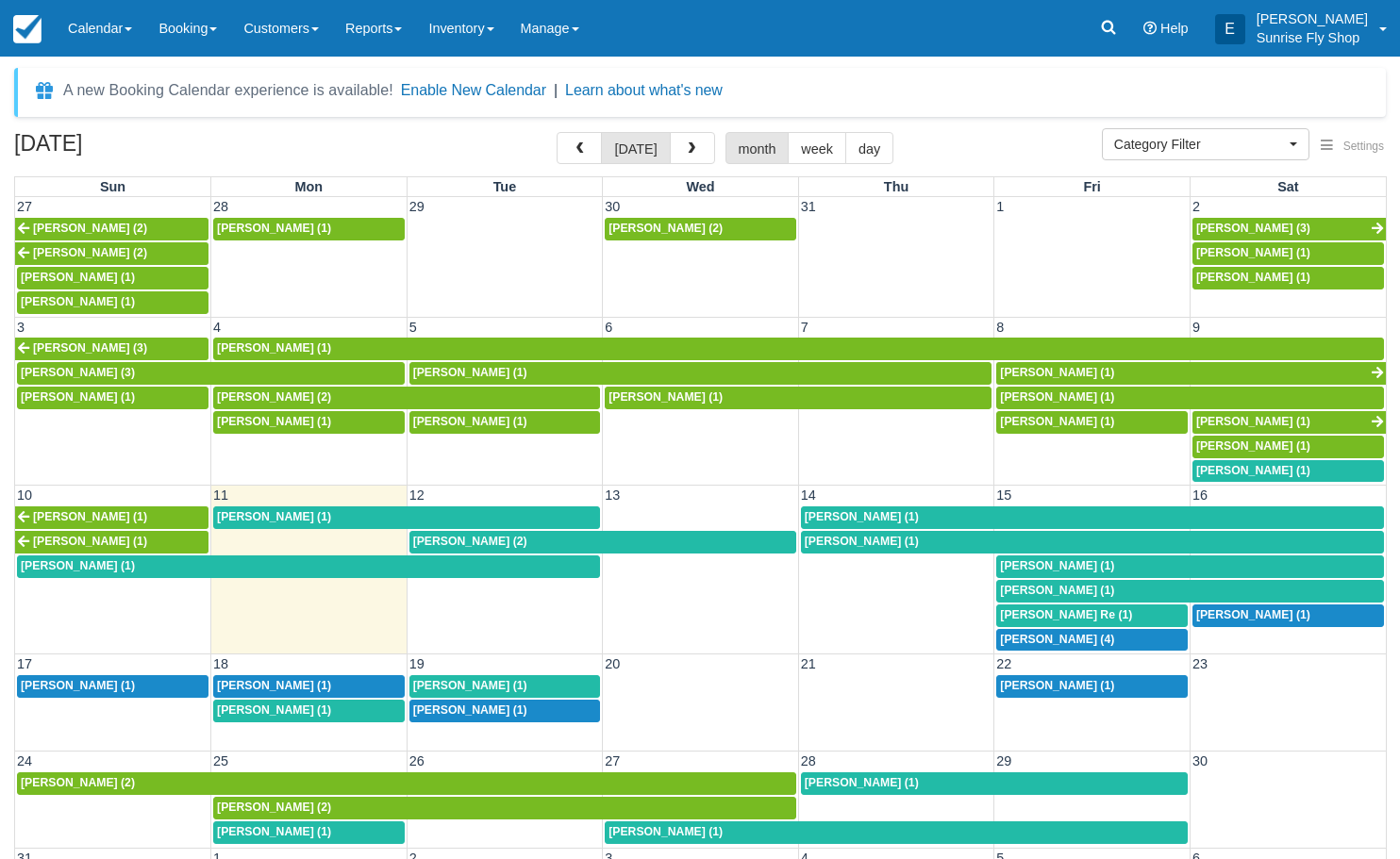
select select
click at [506, 679] on div "[PERSON_NAME] (1)" at bounding box center [505, 687] width 184 height 15
click at [692, 151] on span "button" at bounding box center [691, 149] width 13 height 13
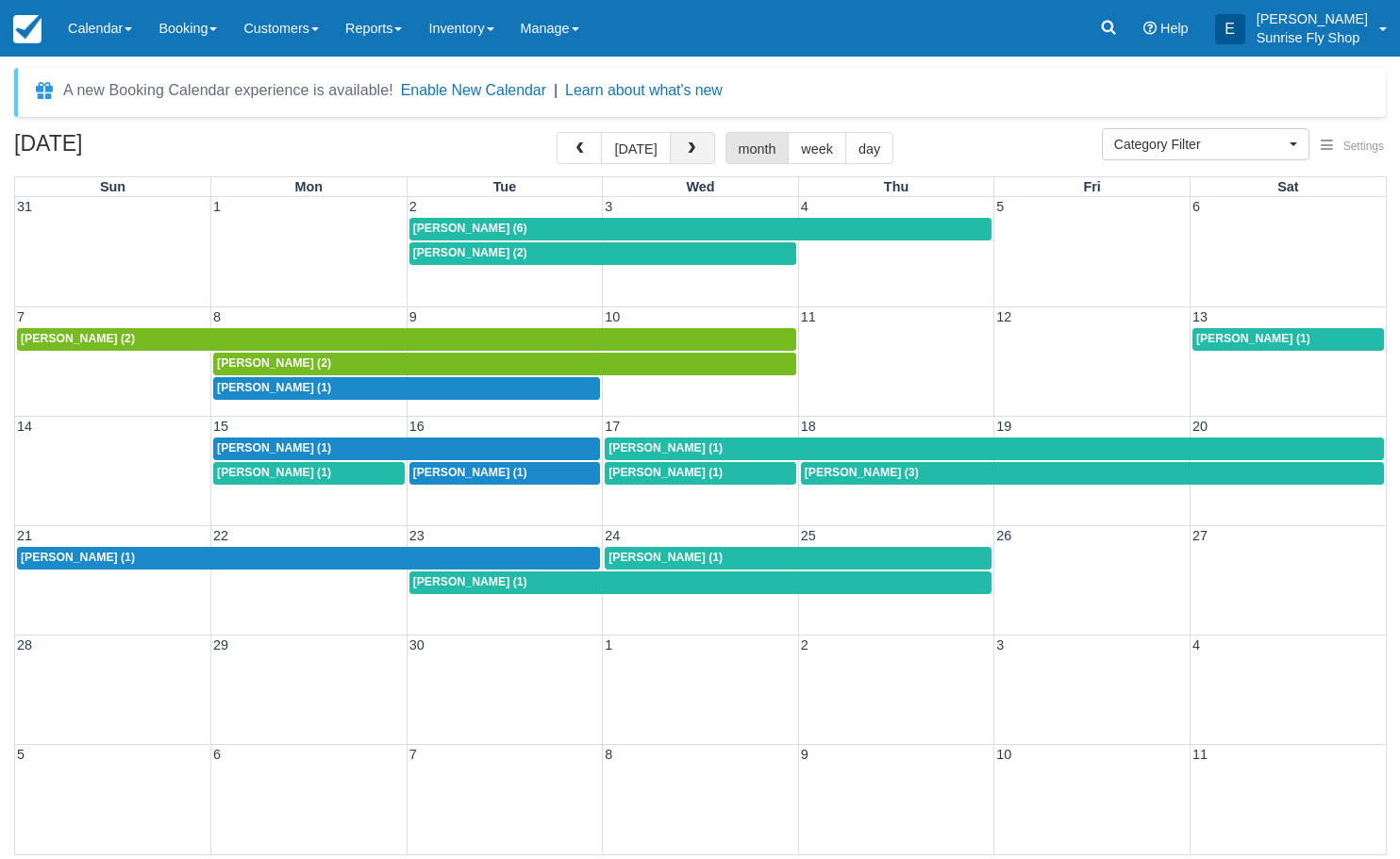
click at [692, 151] on span "button" at bounding box center [691, 149] width 13 height 13
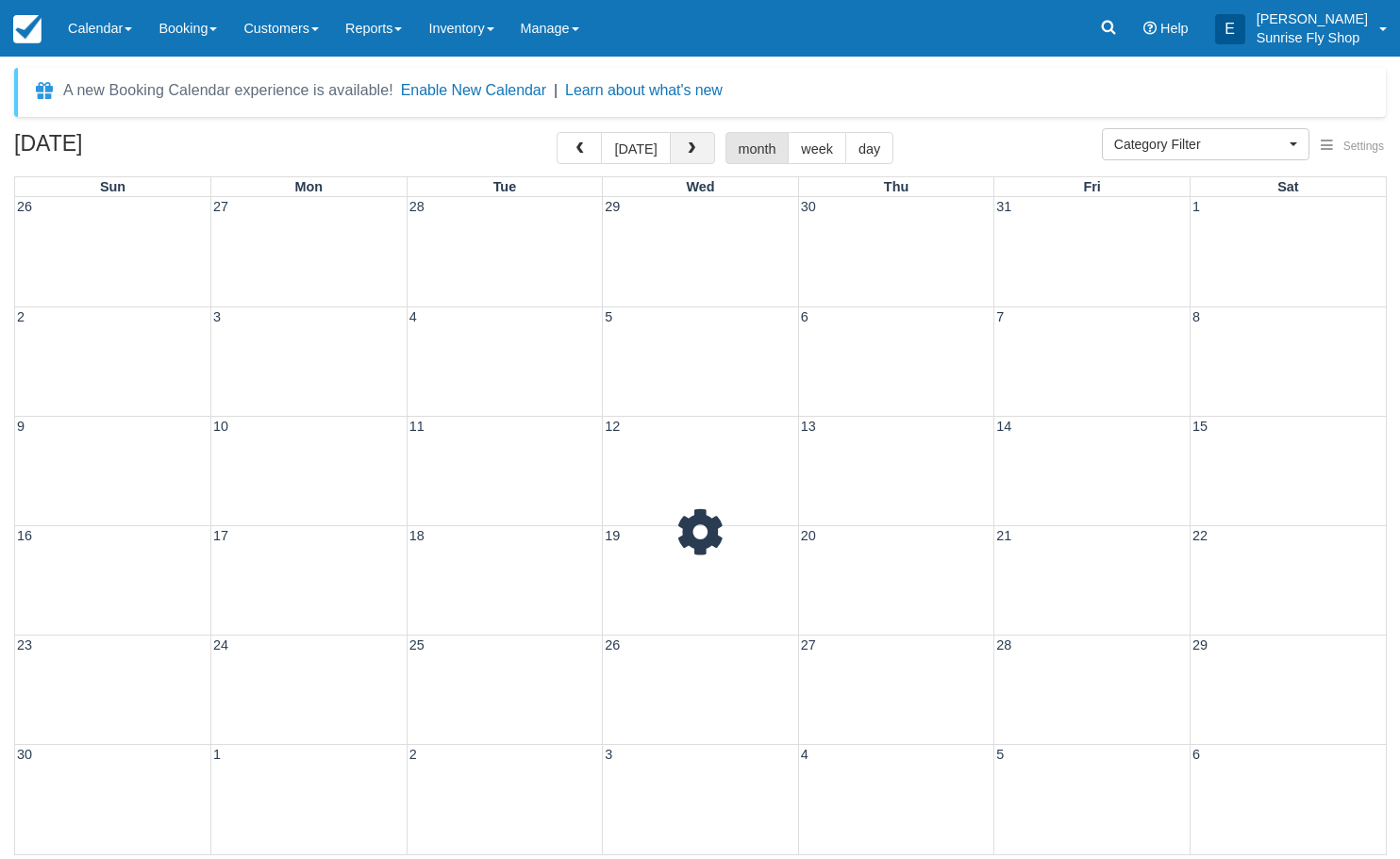
click at [692, 151] on span "button" at bounding box center [691, 149] width 13 height 13
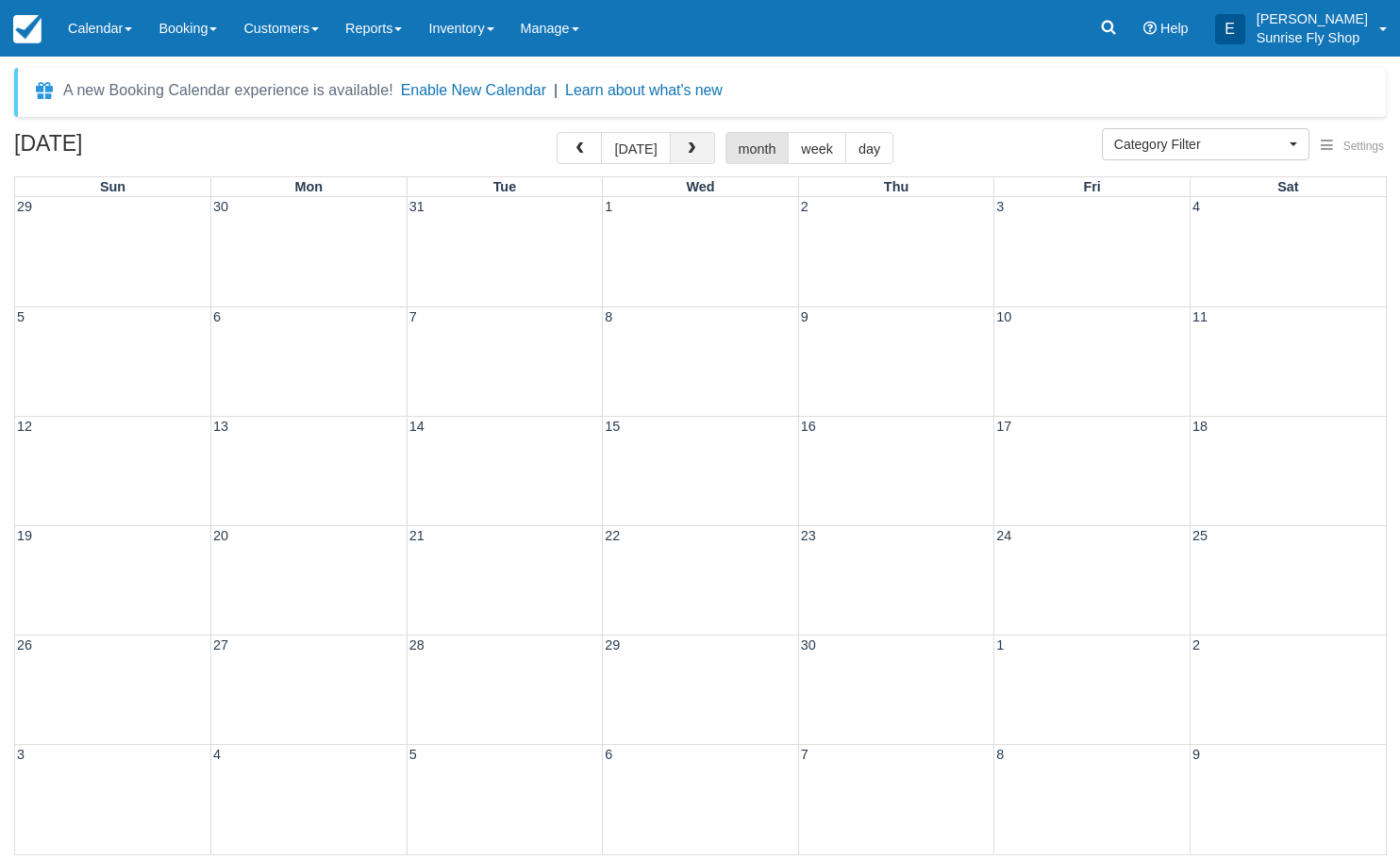
click at [692, 151] on span "button" at bounding box center [691, 149] width 13 height 13
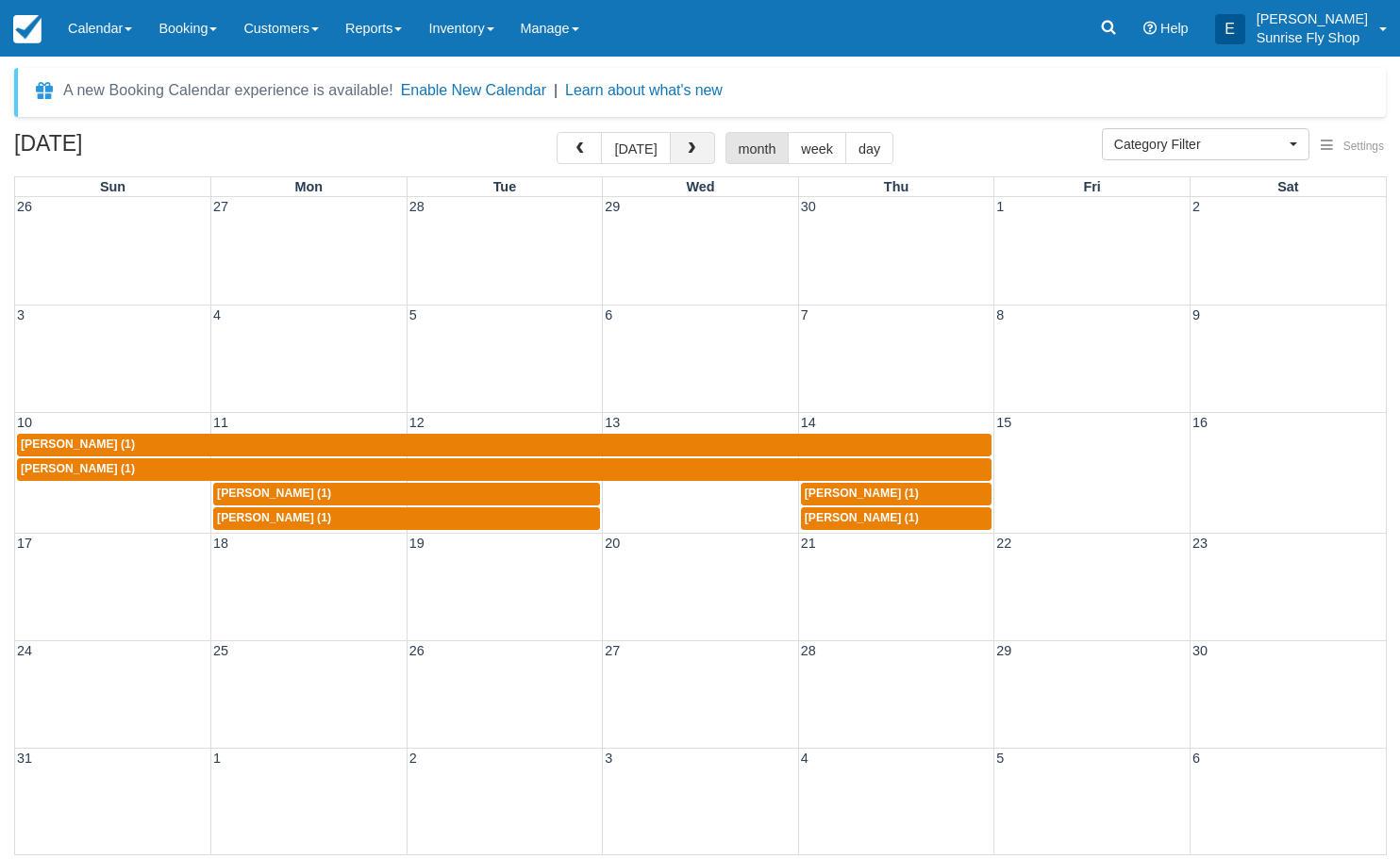
click at [692, 151] on span "button" at bounding box center [691, 149] width 13 height 13
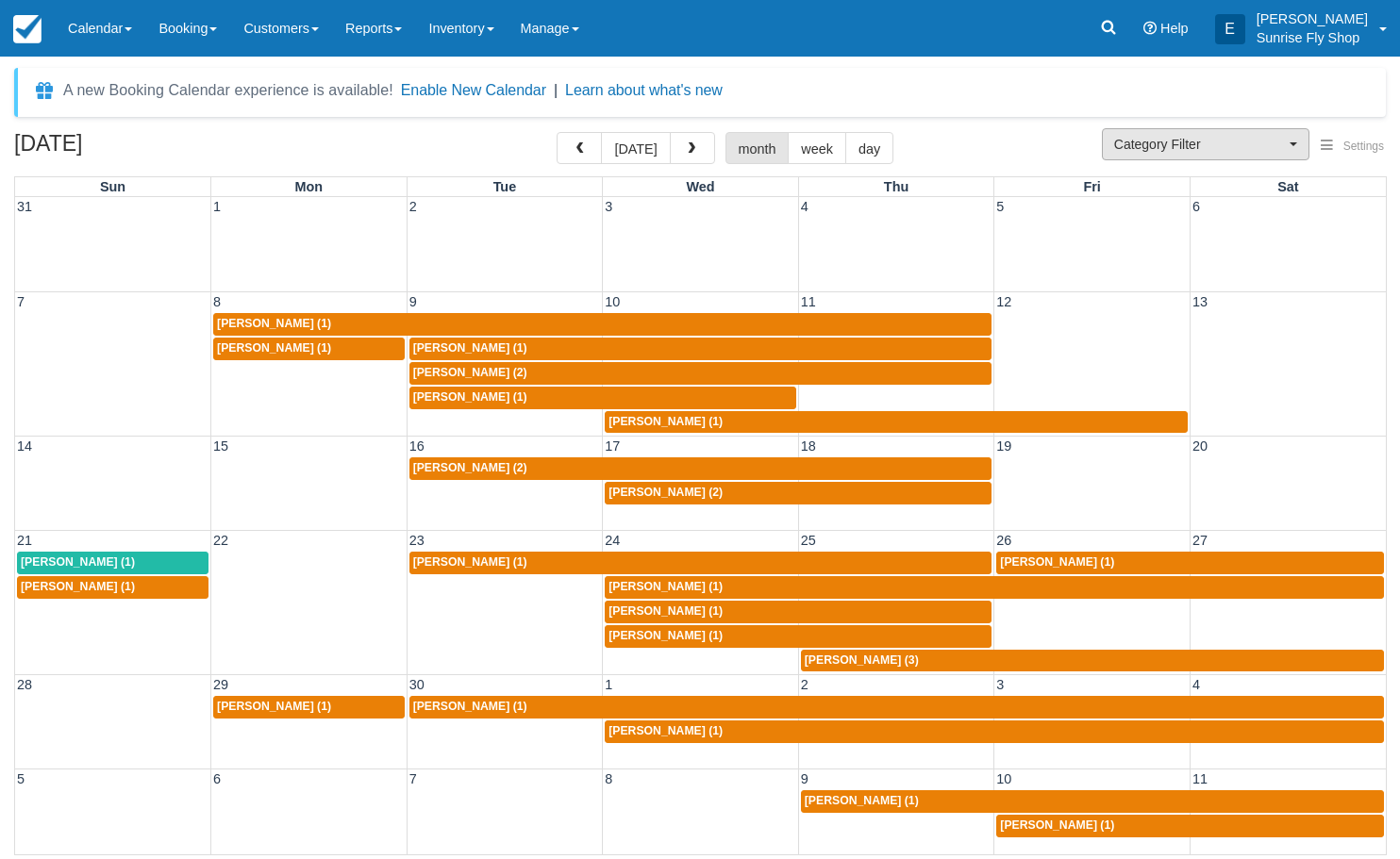
click at [1143, 147] on span "Category Filter" at bounding box center [1199, 145] width 170 height 19
click at [1145, 175] on span "Guided Fishing Trips" at bounding box center [1168, 177] width 109 height 17
select select "2"
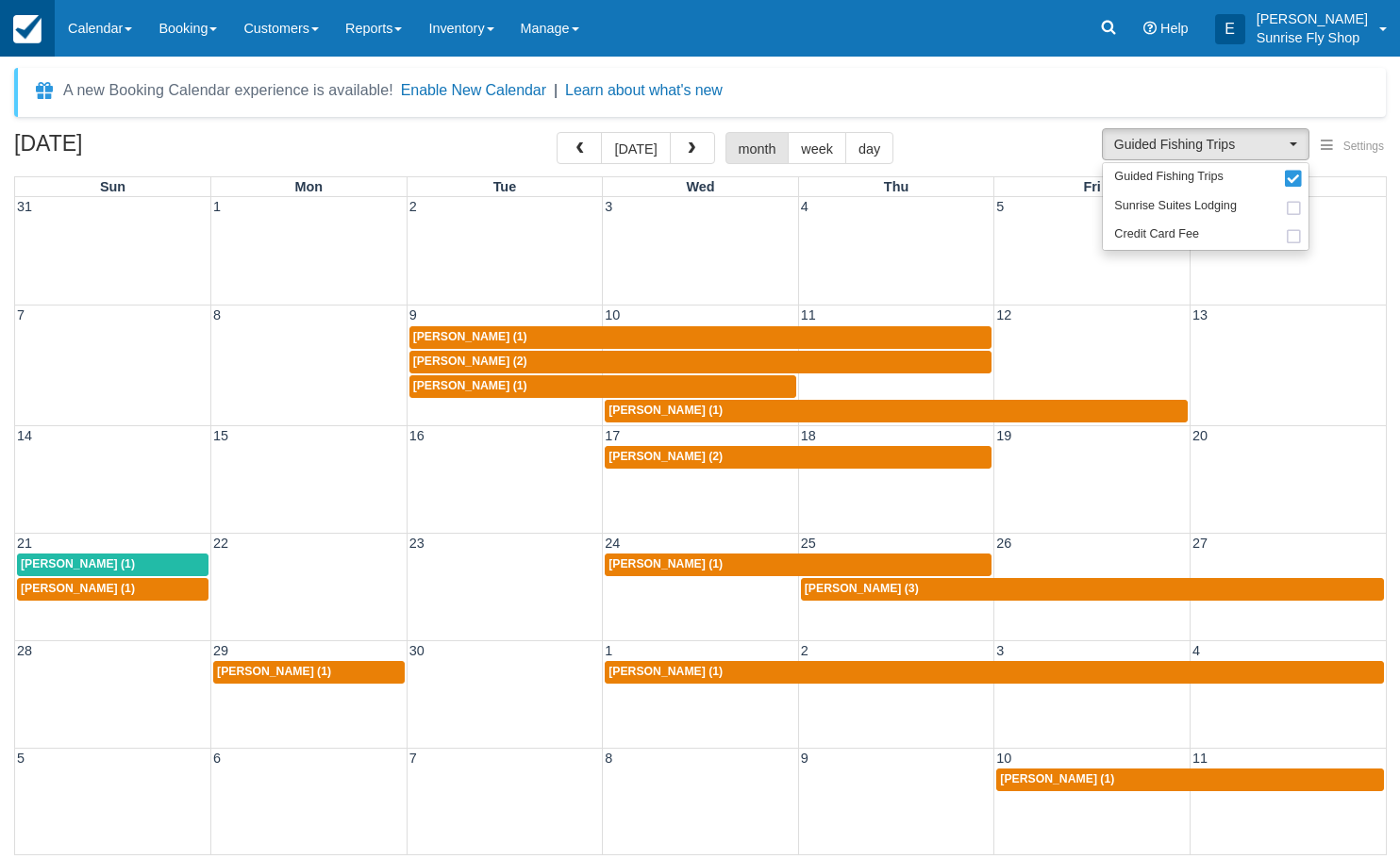
click at [32, 31] on img at bounding box center [28, 30] width 29 height 29
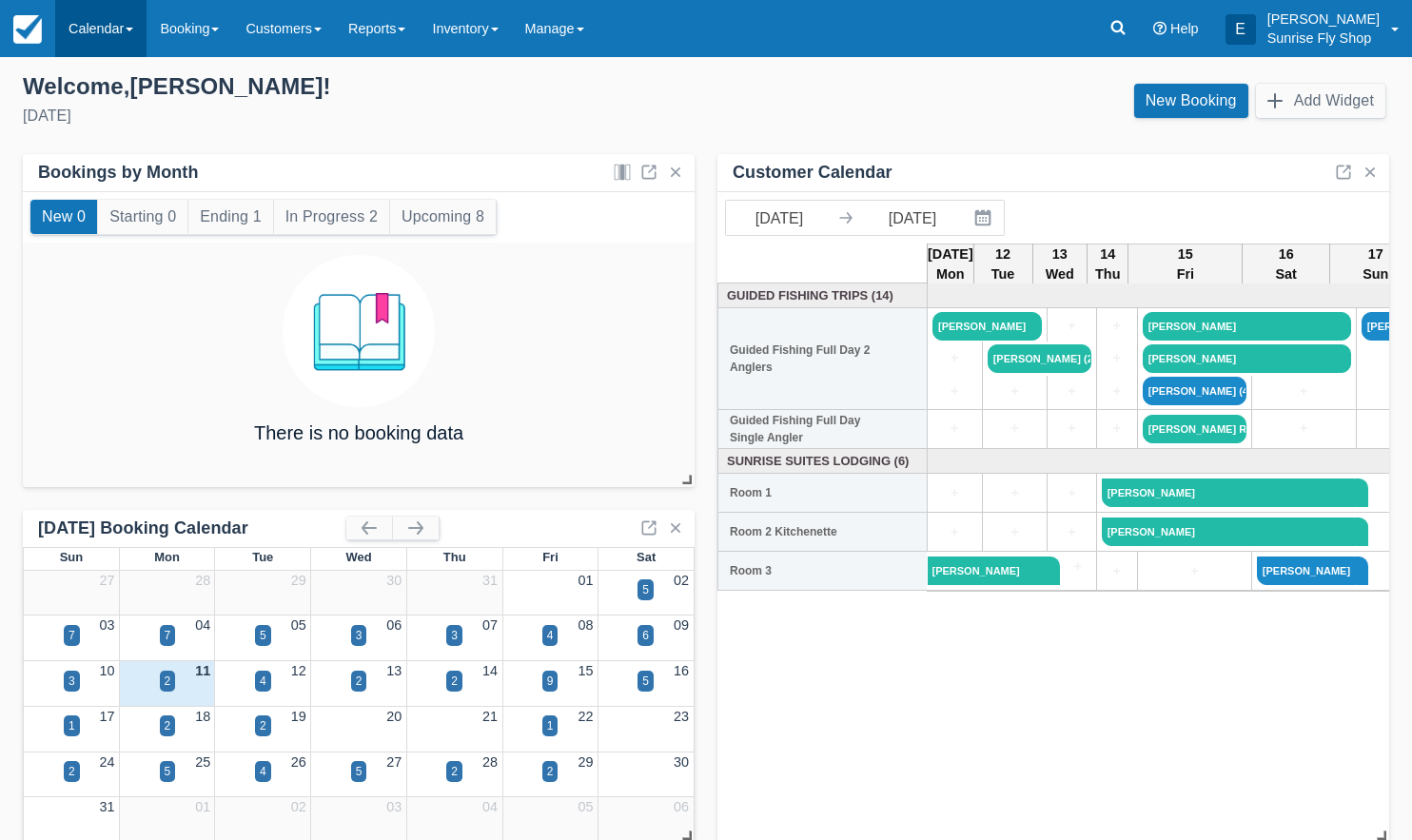
click at [71, 26] on link "Calendar" at bounding box center [100, 28] width 92 height 57
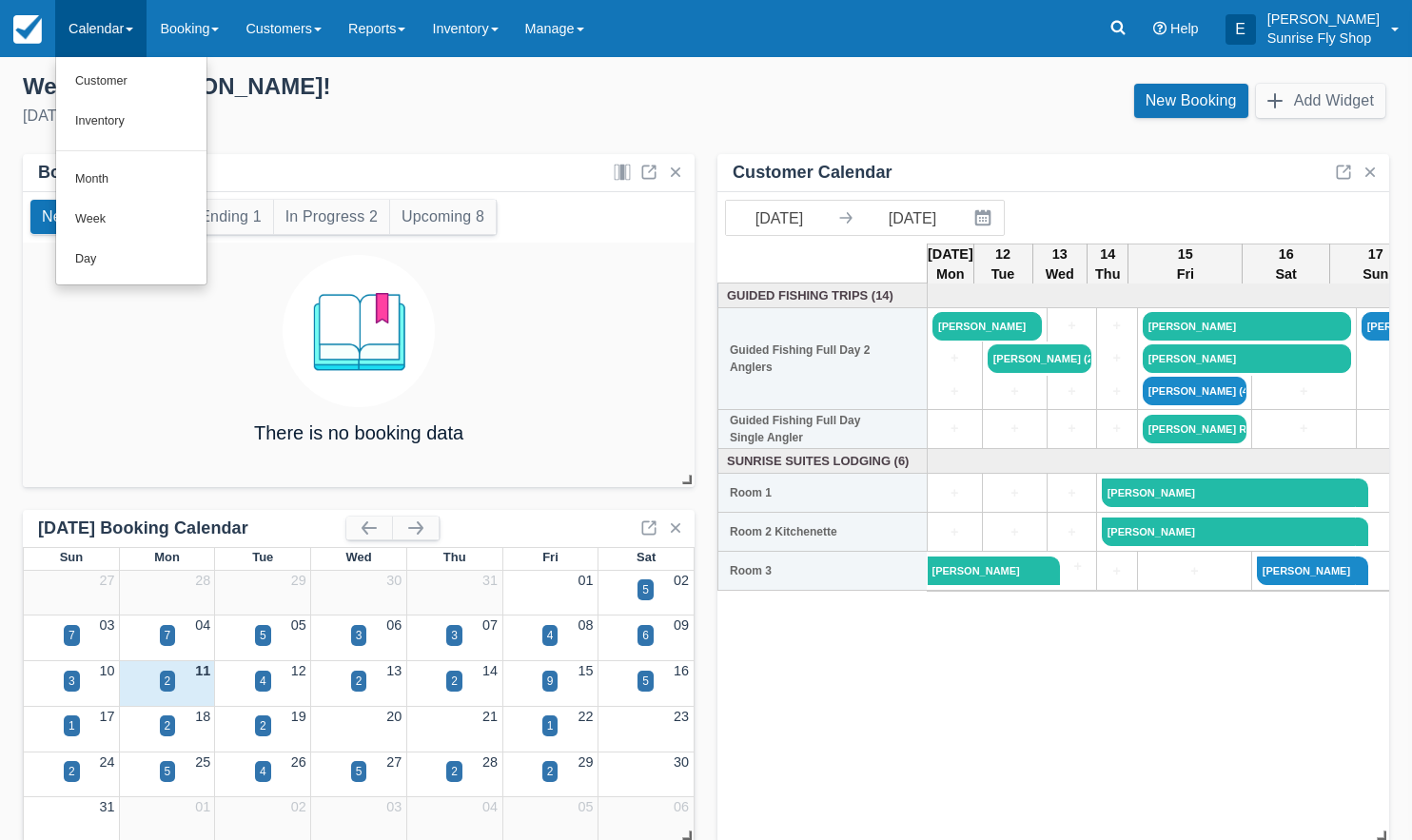
click at [101, 170] on link "Month" at bounding box center [131, 179] width 151 height 40
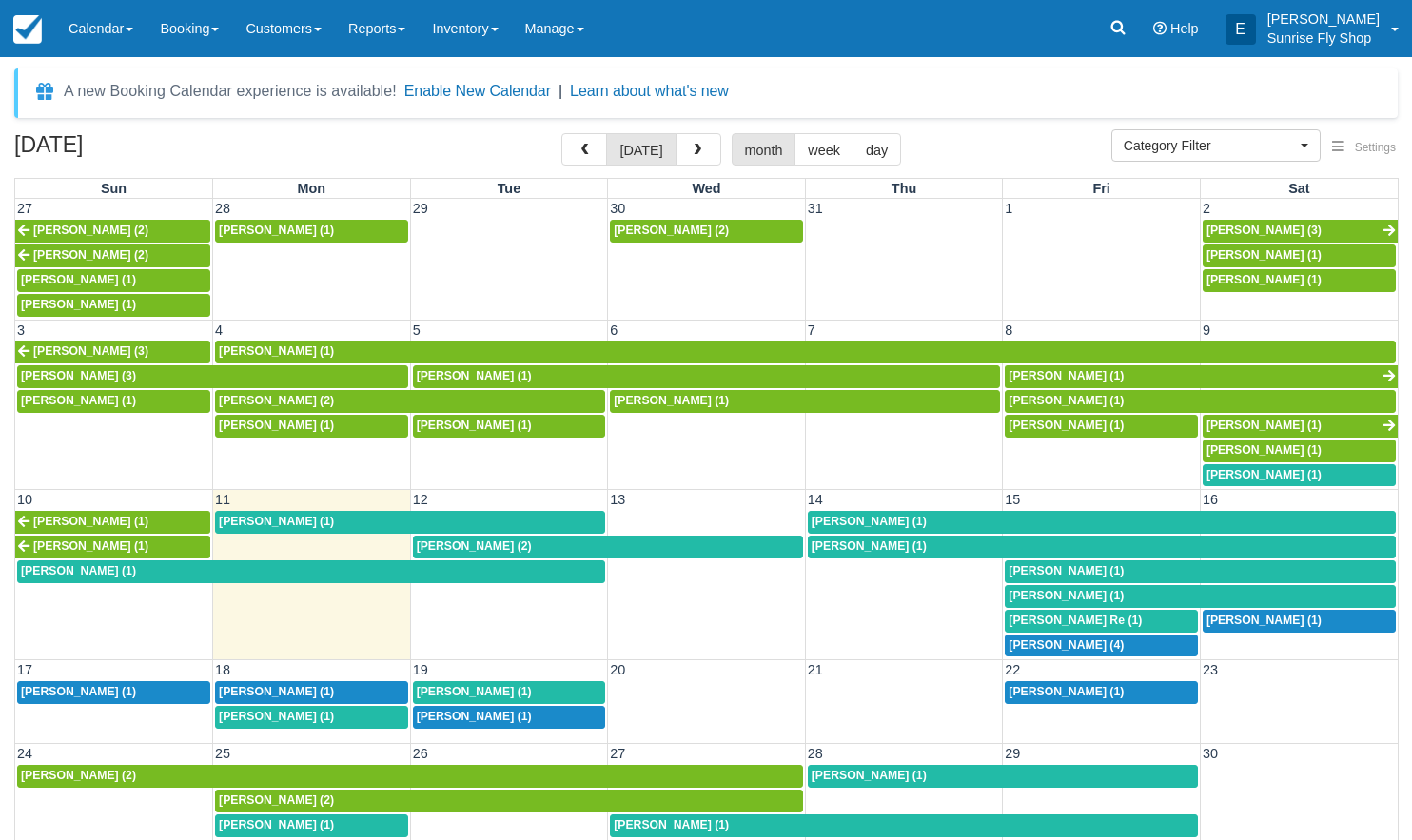
select select
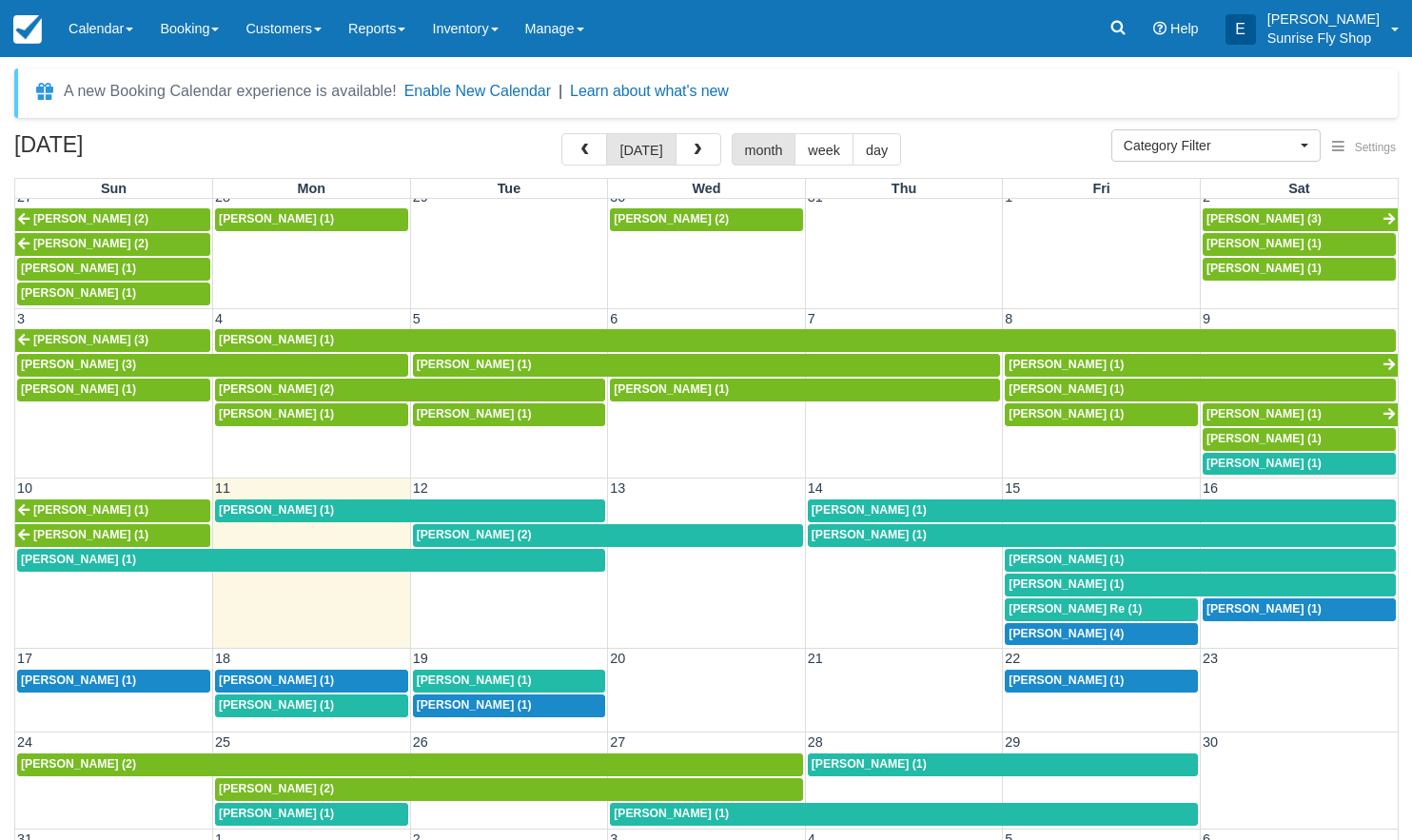
scroll to position [10, 0]
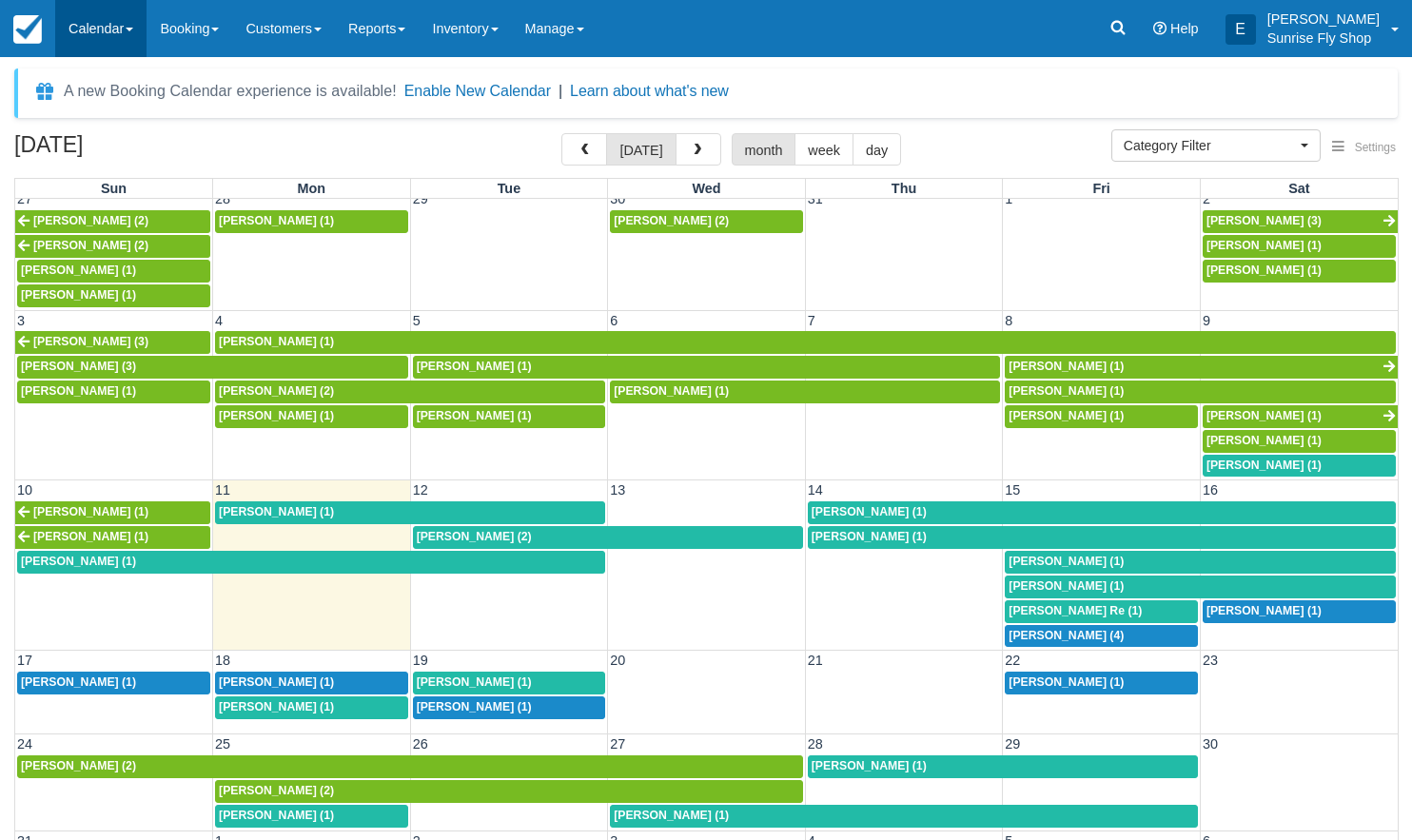
click at [99, 28] on link "Calendar" at bounding box center [100, 28] width 92 height 57
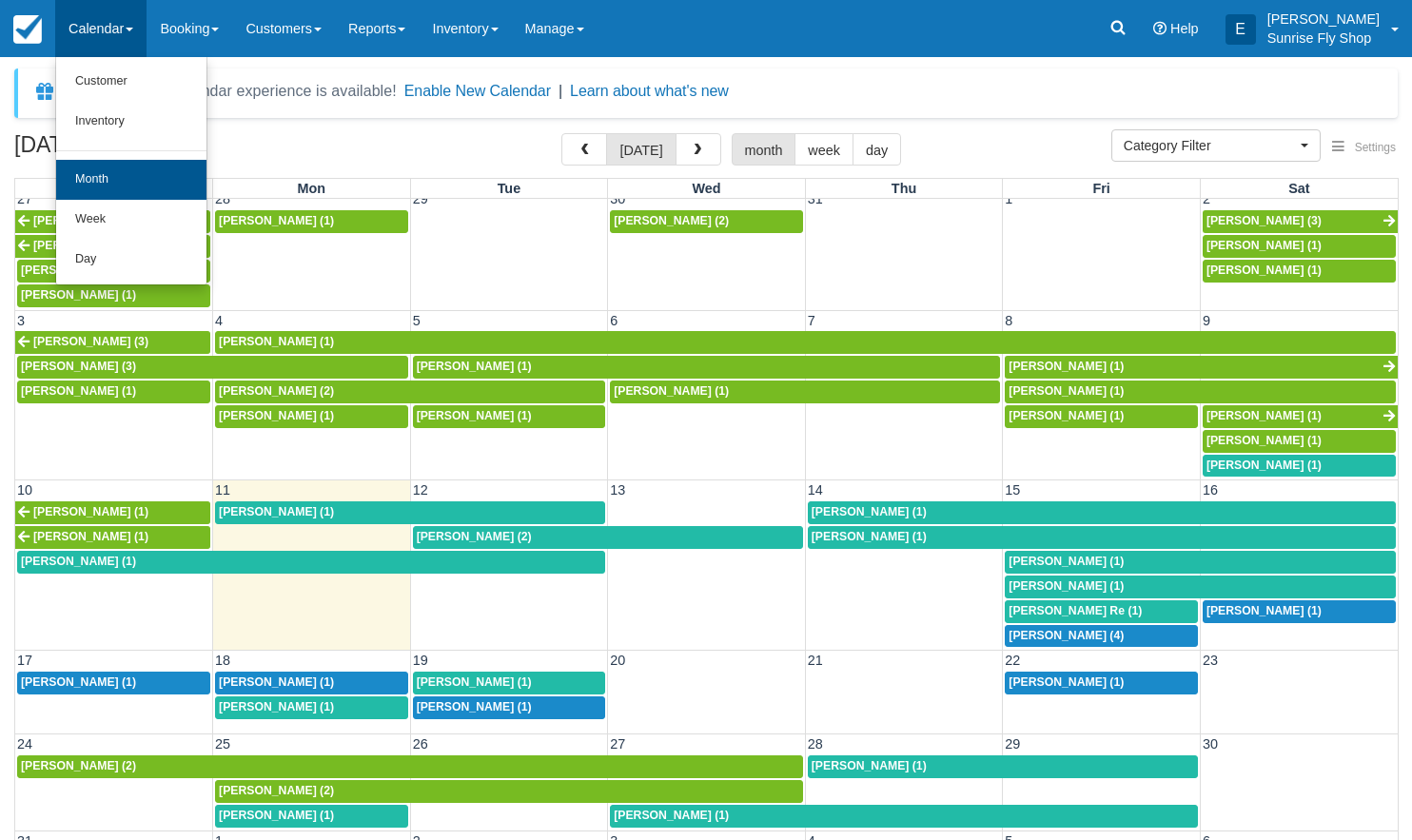
click at [98, 165] on link "Month" at bounding box center [131, 179] width 151 height 40
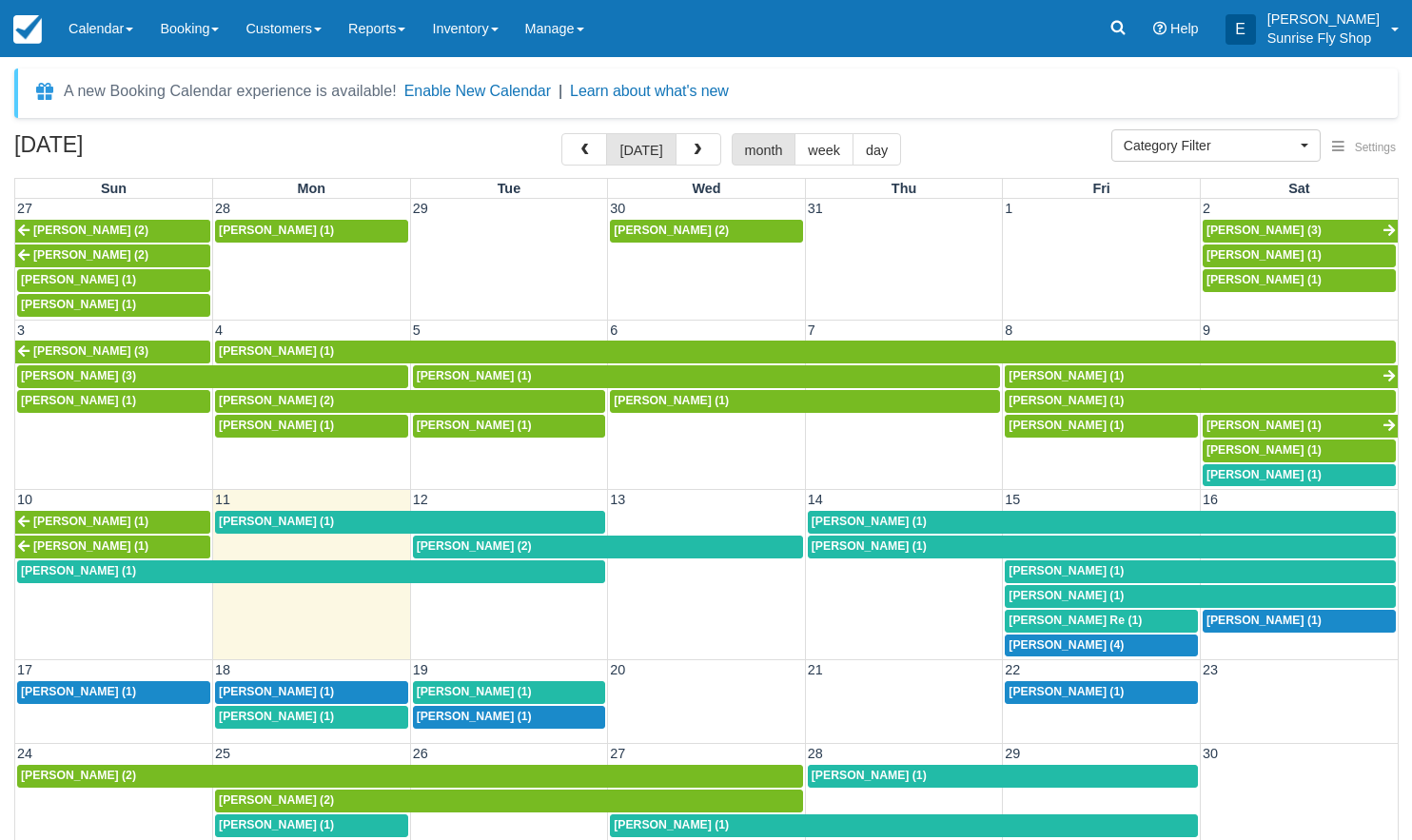
select select
click at [127, 43] on link "Calendar" at bounding box center [100, 28] width 92 height 57
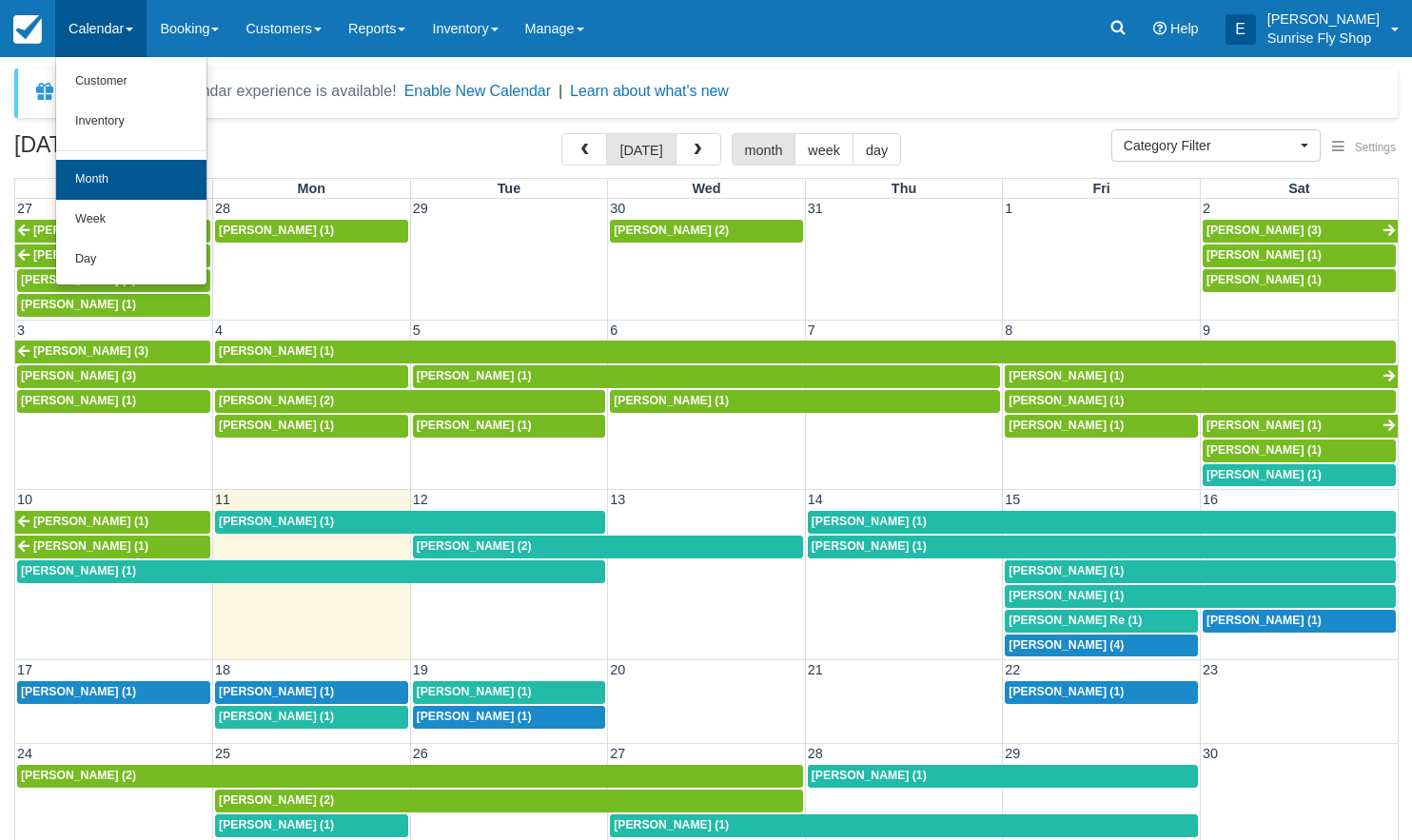
click at [131, 183] on link "Month" at bounding box center [131, 179] width 151 height 40
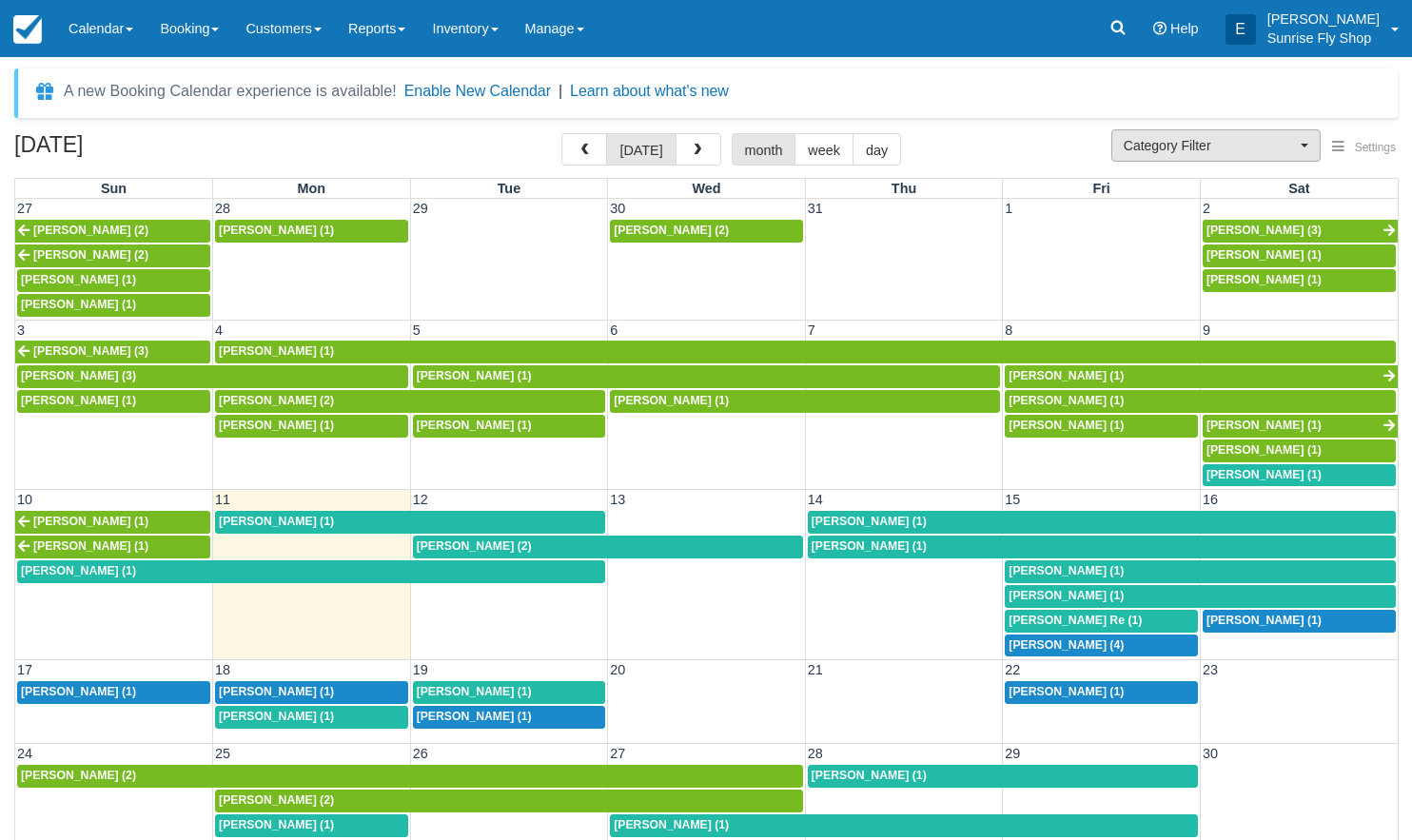
click at [1144, 148] on span "Category Filter" at bounding box center [1209, 146] width 172 height 19
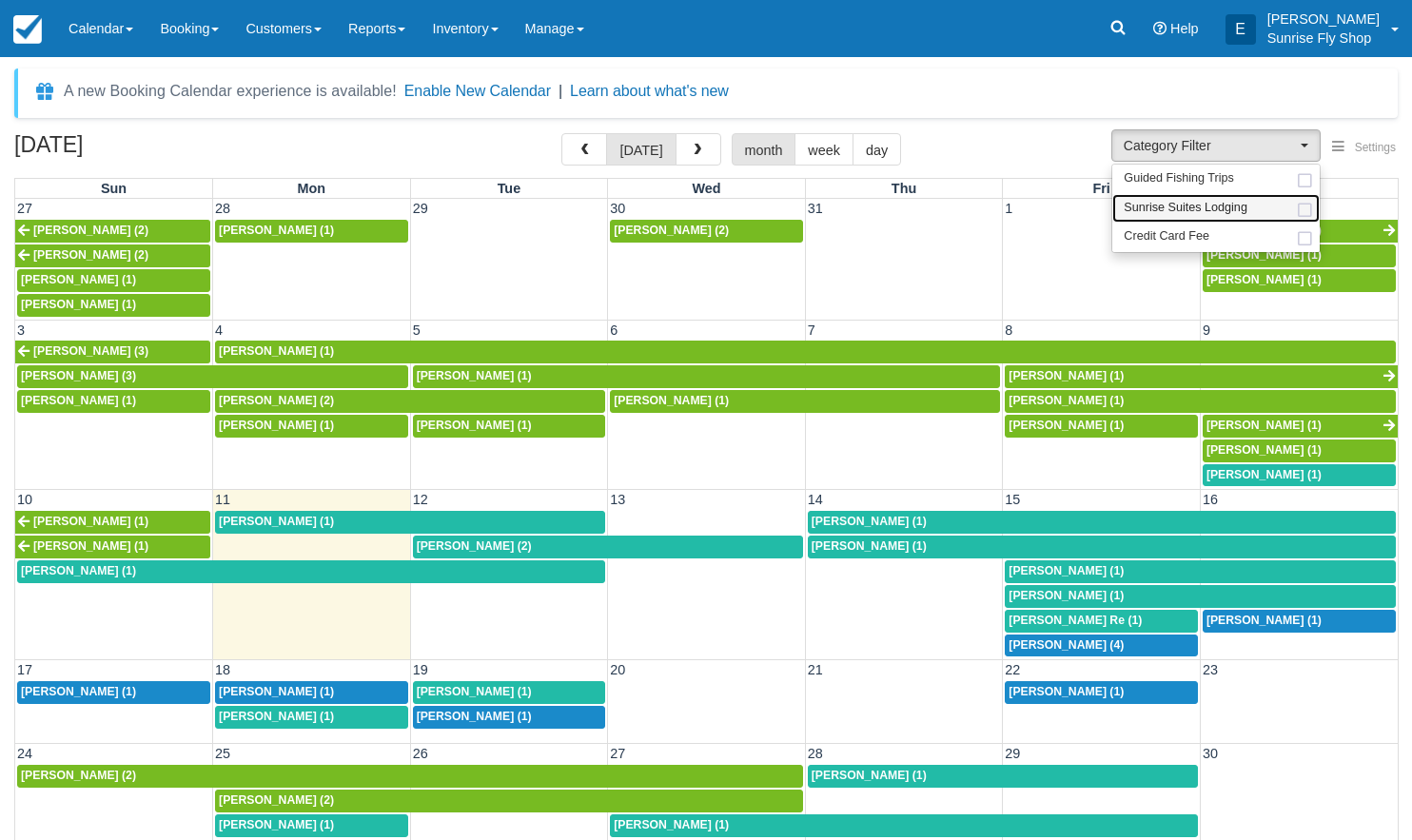
click at [1155, 197] on link "Sunrise Suites Lodging" at bounding box center [1215, 209] width 208 height 30
select select "1"
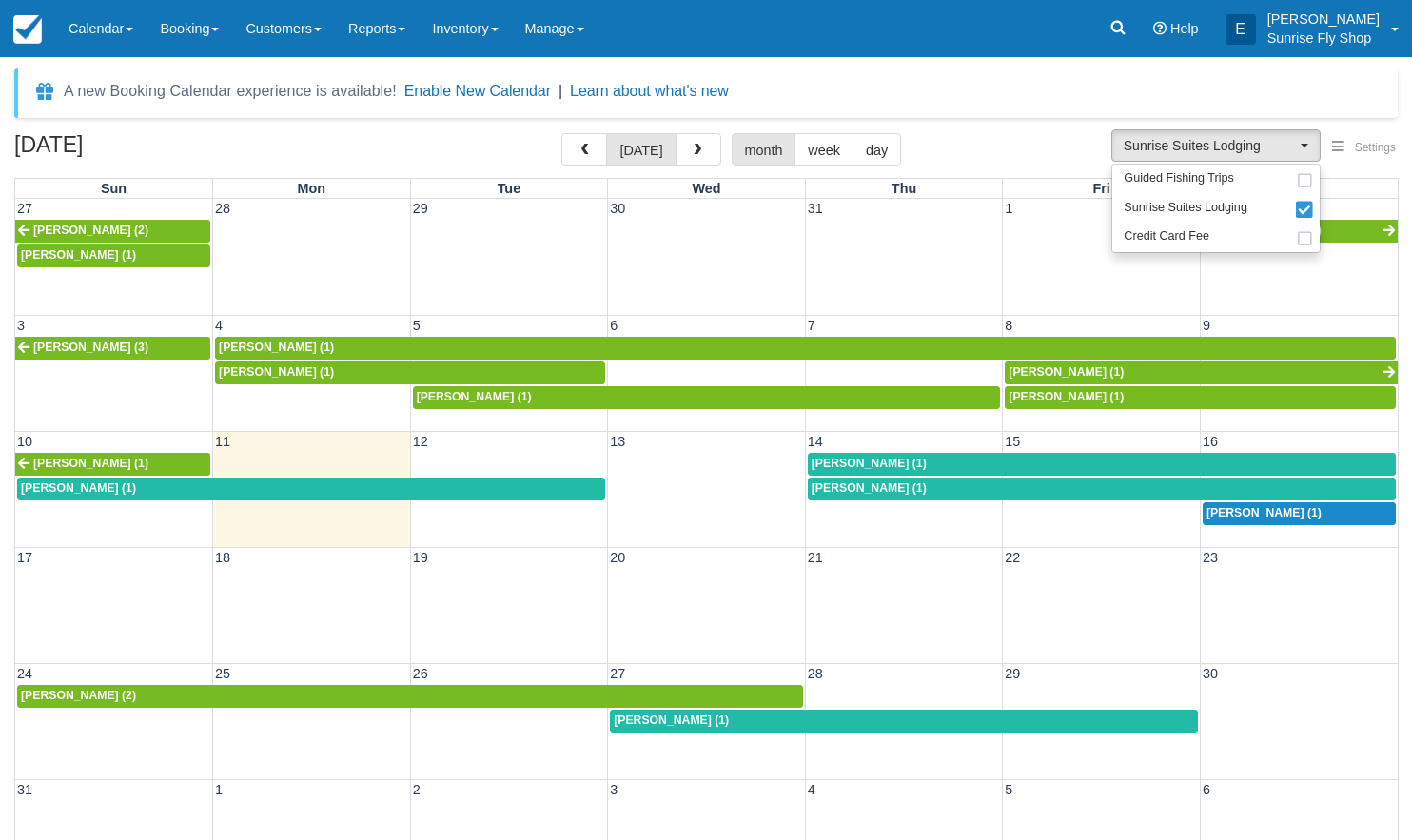
click at [71, 484] on span "[PERSON_NAME] (1)" at bounding box center [78, 488] width 115 height 14
